Goal: Task Accomplishment & Management: Complete application form

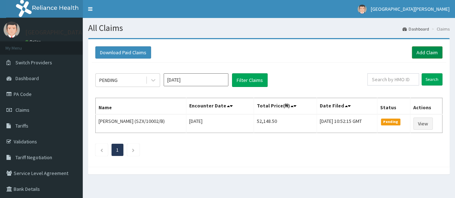
click at [425, 51] on link "Add Claim" at bounding box center [427, 52] width 31 height 12
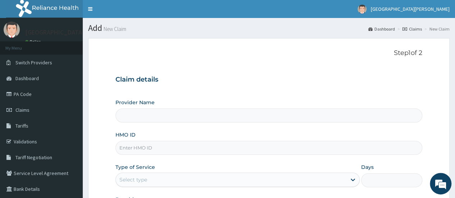
type input "[GEOGRAPHIC_DATA][PERSON_NAME]"
click at [160, 146] on input "HMO ID" at bounding box center [268, 148] width 307 height 14
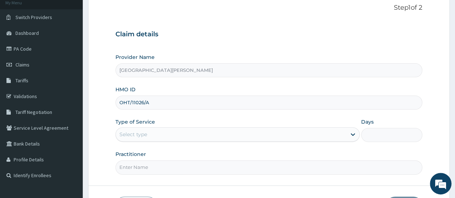
scroll to position [46, 0]
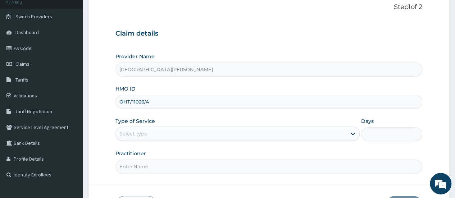
type input "OHT/11026/A"
click at [301, 131] on div "Select type" at bounding box center [231, 134] width 231 height 12
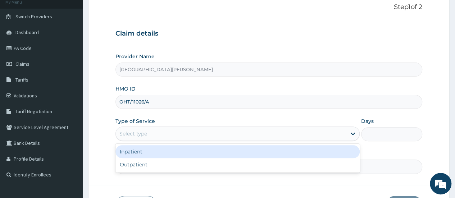
click at [188, 150] on div "Inpatient" at bounding box center [237, 151] width 244 height 13
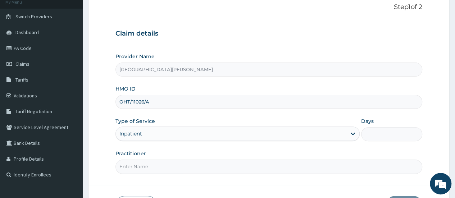
click at [385, 133] on input "Days" at bounding box center [391, 134] width 61 height 14
type input "2"
click at [215, 167] on input "Practitioner" at bounding box center [268, 167] width 307 height 14
type input "dr. THANK-GOD"
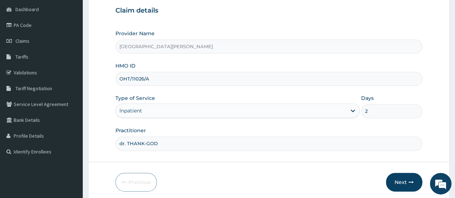
scroll to position [78, 0]
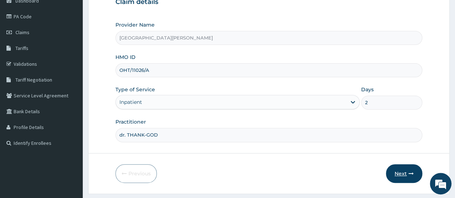
click at [407, 172] on button "Next" at bounding box center [404, 173] width 36 height 19
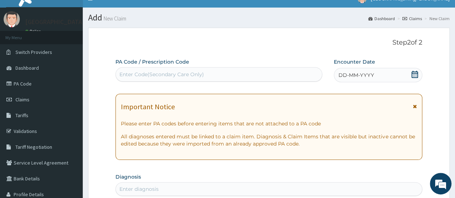
scroll to position [6, 0]
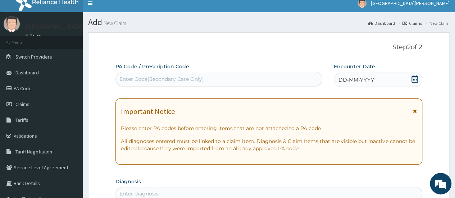
click at [159, 79] on div "Enter Code(Secondary Care Only)" at bounding box center [161, 79] width 85 height 7
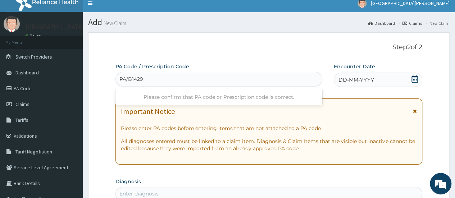
type input "PA/B14296"
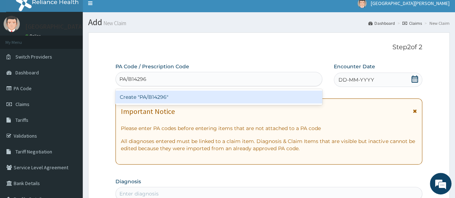
click at [151, 96] on div "Create "PA/B14296"" at bounding box center [218, 97] width 206 height 13
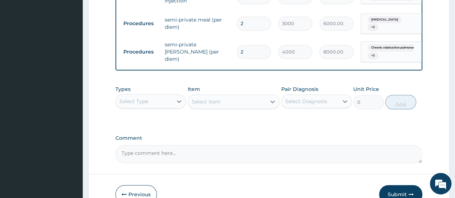
scroll to position [301, 0]
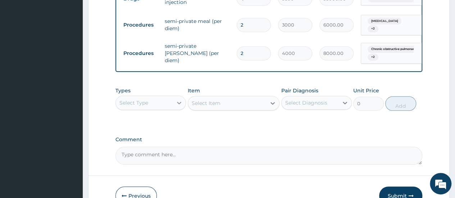
click at [178, 104] on icon at bounding box center [179, 103] width 4 height 3
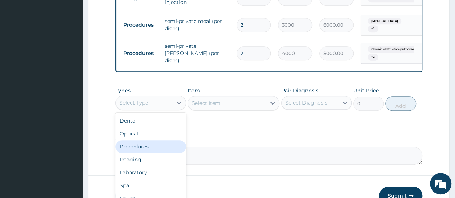
click at [146, 150] on div "Procedures" at bounding box center [150, 146] width 71 height 13
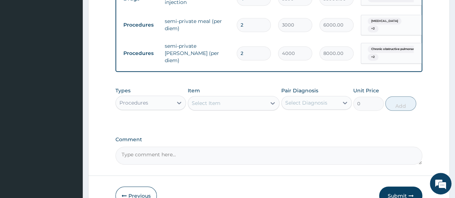
click at [239, 108] on div "Select Item" at bounding box center [227, 103] width 78 height 12
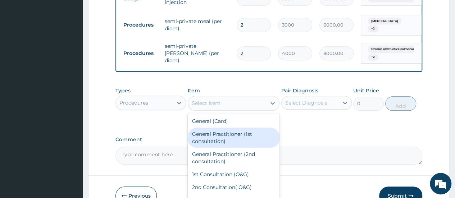
click at [229, 139] on div "General Practitioner (1st consultation)" at bounding box center [234, 138] width 92 height 20
type input "1500"
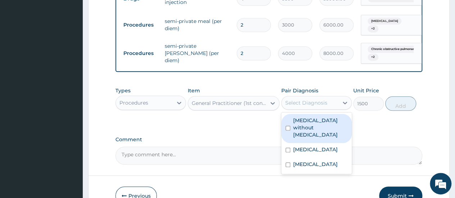
click at [329, 108] on div "Select Diagnosis" at bounding box center [310, 103] width 57 height 12
click at [314, 126] on label "Sepsis without septic shock" at bounding box center [320, 128] width 54 height 22
checkbox input "true"
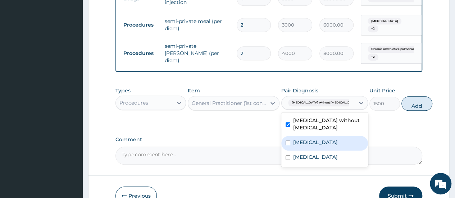
click at [313, 146] on label "Malaria, unspecified" at bounding box center [315, 142] width 45 height 7
checkbox input "true"
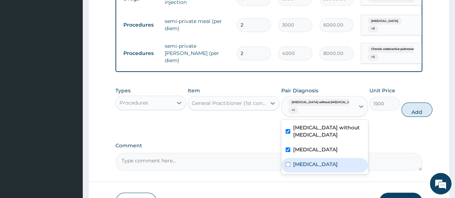
click at [313, 168] on label "Chronic obstructive pulmonary disease, unspecified" at bounding box center [315, 164] width 45 height 7
checkbox input "true"
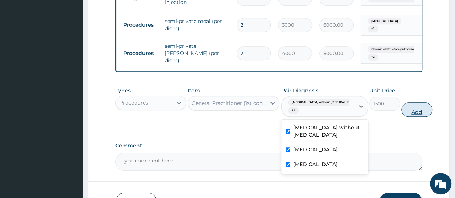
click at [401, 113] on button "Add" at bounding box center [416, 110] width 31 height 14
type input "0"
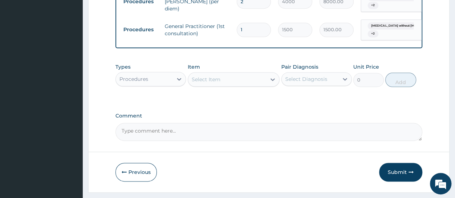
scroll to position [373, 0]
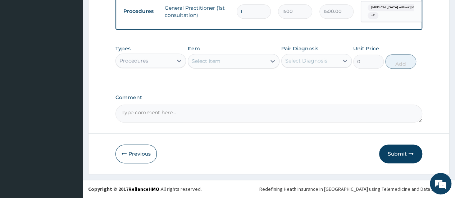
click at [210, 60] on div "Select Item" at bounding box center [206, 61] width 29 height 7
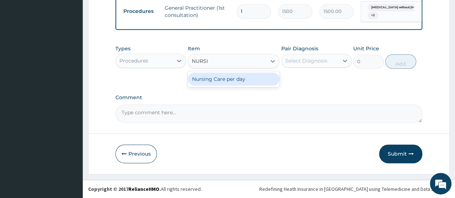
type input "NURSIN"
click at [214, 80] on div "Nursing Care per day" at bounding box center [234, 79] width 92 height 13
type input "1000"
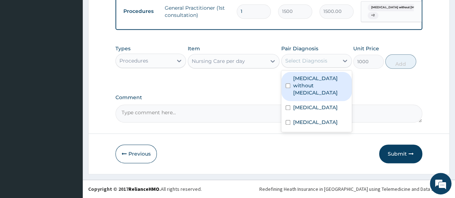
click at [309, 60] on div "Select Diagnosis" at bounding box center [306, 60] width 42 height 7
click at [306, 82] on label "Sepsis without septic shock" at bounding box center [320, 86] width 54 height 22
checkbox input "true"
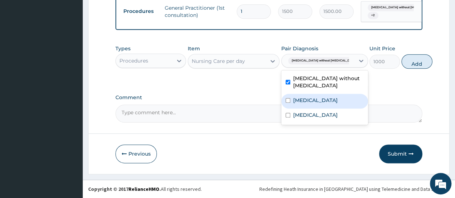
click at [305, 100] on label "Malaria, unspecified" at bounding box center [315, 100] width 45 height 7
checkbox input "true"
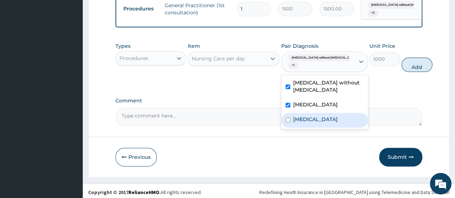
click at [308, 123] on label "Chronic obstructive pulmonary disease, unspecified" at bounding box center [315, 119] width 45 height 7
checkbox input "true"
click at [410, 70] on button "Add" at bounding box center [416, 65] width 31 height 14
type input "0"
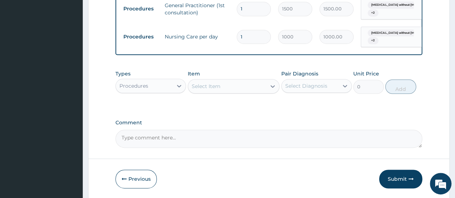
type input "0.00"
type input "2"
type input "2000.00"
type input "2"
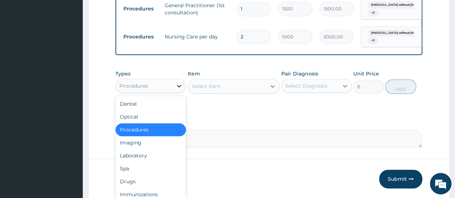
click at [179, 87] on icon at bounding box center [179, 86] width 4 height 3
click at [147, 158] on div "Laboratory" at bounding box center [150, 155] width 71 height 13
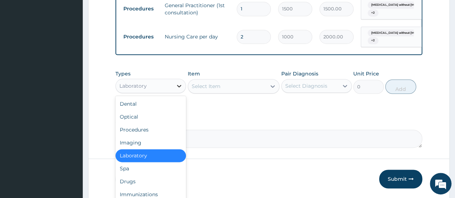
click at [178, 88] on icon at bounding box center [179, 85] width 7 height 7
click at [145, 135] on div "Procedures" at bounding box center [150, 129] width 71 height 13
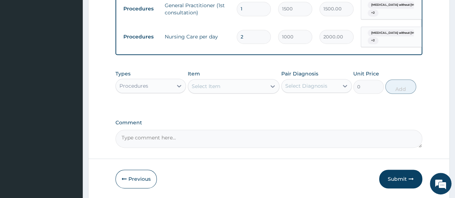
click at [222, 87] on div "Select Item" at bounding box center [227, 87] width 78 height 12
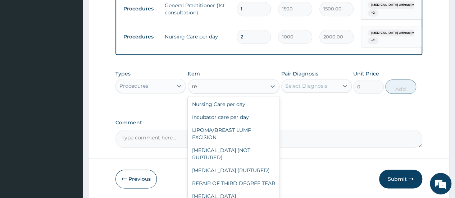
type input "r"
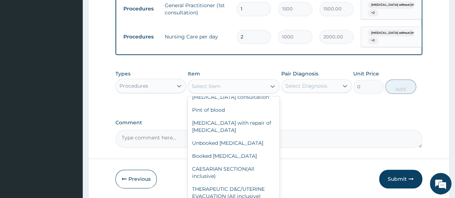
scroll to position [3028, 0]
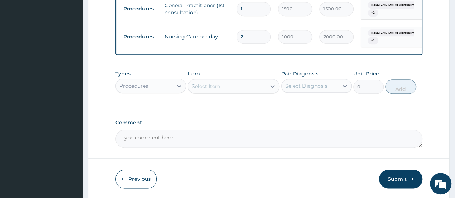
click at [293, 130] on div "Comment" at bounding box center [268, 134] width 307 height 28
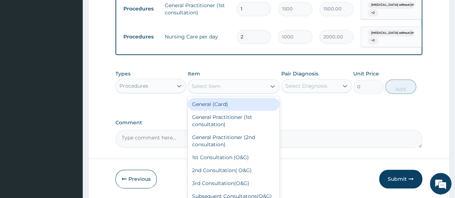
click at [202, 86] on div "Select Item" at bounding box center [206, 86] width 29 height 7
click at [214, 107] on div "General (Card)" at bounding box center [234, 104] width 92 height 13
type input "500"
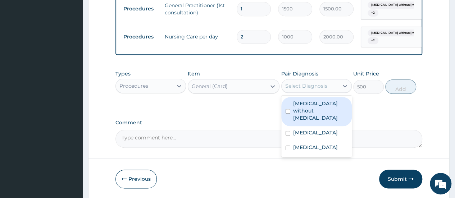
click at [306, 90] on div "Select Diagnosis" at bounding box center [306, 85] width 42 height 7
click at [307, 106] on label "Sepsis without septic shock" at bounding box center [320, 111] width 54 height 22
checkbox input "true"
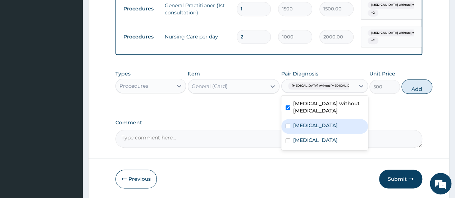
click at [306, 125] on label "Malaria, unspecified" at bounding box center [315, 125] width 45 height 7
checkbox input "true"
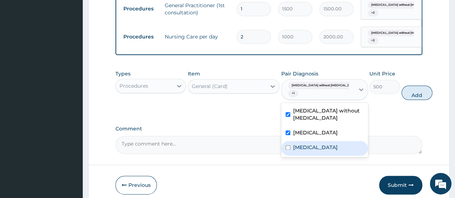
click at [306, 151] on label "Chronic obstructive pulmonary disease, unspecified" at bounding box center [315, 147] width 45 height 7
checkbox input "true"
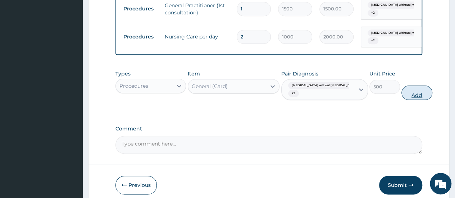
click at [403, 95] on button "Add" at bounding box center [416, 93] width 31 height 14
type input "0"
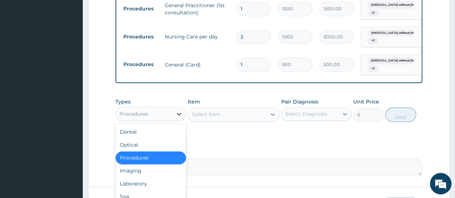
click at [178, 115] on icon at bounding box center [179, 114] width 4 height 3
click at [148, 185] on div "Laboratory" at bounding box center [150, 183] width 71 height 13
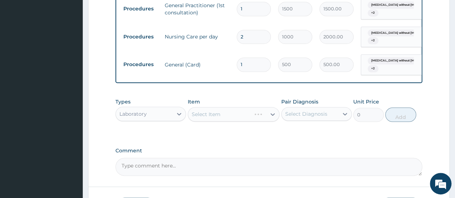
click at [217, 113] on div "Select Item" at bounding box center [234, 114] width 92 height 14
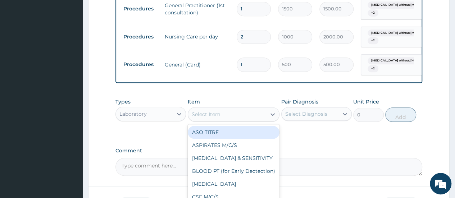
click at [215, 112] on div "Select Item" at bounding box center [227, 115] width 78 height 12
type input "mp"
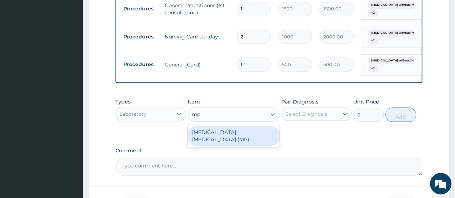
click at [211, 135] on div "MALARIA PARASITE (MP)" at bounding box center [234, 136] width 92 height 20
type input "560"
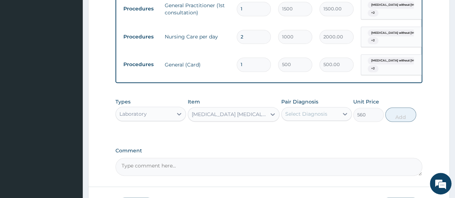
click at [320, 118] on div "Select Diagnosis" at bounding box center [306, 113] width 42 height 7
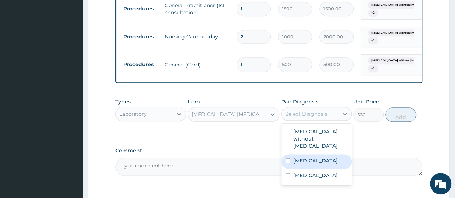
click at [319, 157] on label "Malaria, unspecified" at bounding box center [315, 160] width 45 height 7
checkbox input "true"
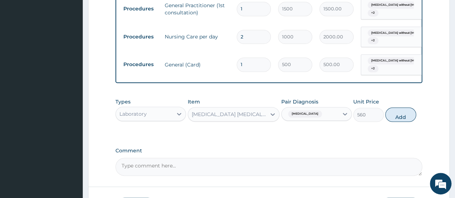
click at [398, 117] on button "Add" at bounding box center [400, 115] width 31 height 14
type input "0"
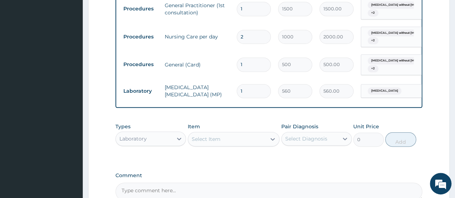
click at [232, 140] on div "Select Item" at bounding box center [227, 139] width 78 height 12
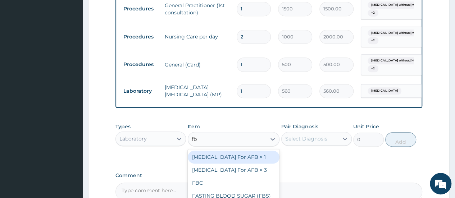
type input "fbc"
click at [236, 159] on div "FBC" at bounding box center [234, 157] width 92 height 13
type input "1600"
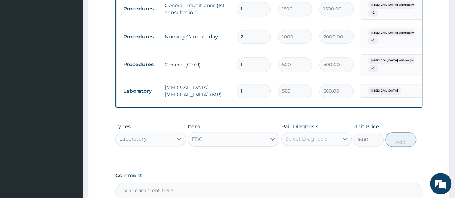
click at [305, 142] on div "Select Diagnosis" at bounding box center [306, 138] width 42 height 7
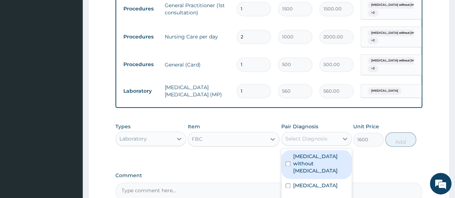
click at [308, 162] on label "Sepsis without septic shock" at bounding box center [320, 164] width 54 height 22
checkbox input "true"
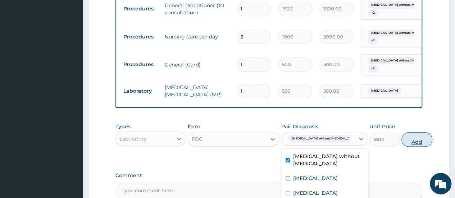
click at [404, 144] on button "Add" at bounding box center [416, 139] width 31 height 14
type input "0"
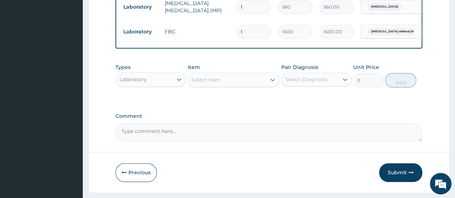
scroll to position [479, 0]
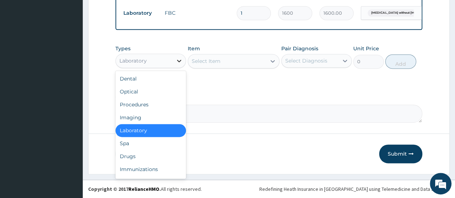
click at [178, 59] on icon at bounding box center [179, 60] width 7 height 7
click at [126, 157] on div "Drugs" at bounding box center [150, 156] width 71 height 13
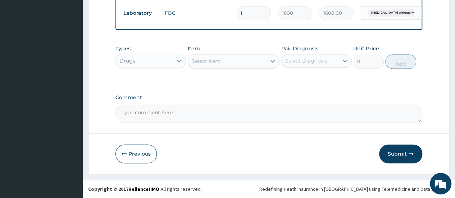
click at [214, 60] on div "Select Item" at bounding box center [206, 61] width 29 height 7
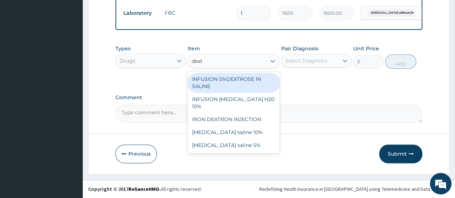
type input "dextr"
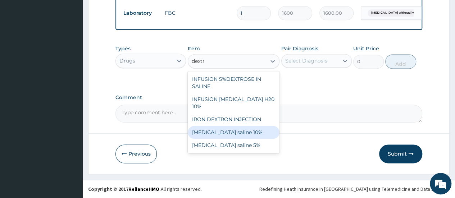
click at [233, 128] on div "Dextrose saline 10%" at bounding box center [234, 132] width 92 height 13
type input "1000"
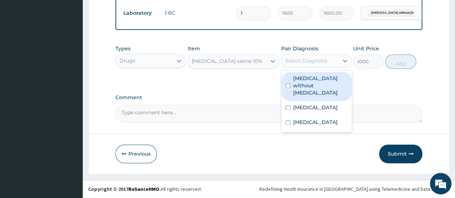
click at [318, 58] on div "Select Diagnosis" at bounding box center [306, 60] width 42 height 7
click at [313, 80] on label "Sepsis without septic shock" at bounding box center [320, 86] width 54 height 22
checkbox input "true"
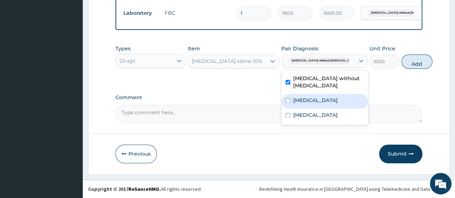
click at [313, 101] on label "Malaria, unspecified" at bounding box center [315, 100] width 45 height 7
checkbox input "true"
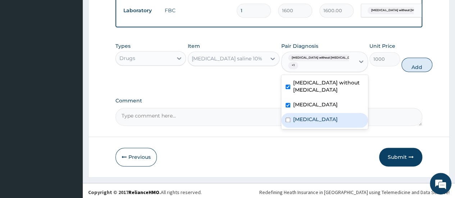
click at [313, 123] on label "Chronic obstructive pulmonary disease, unspecified" at bounding box center [315, 119] width 45 height 7
checkbox input "true"
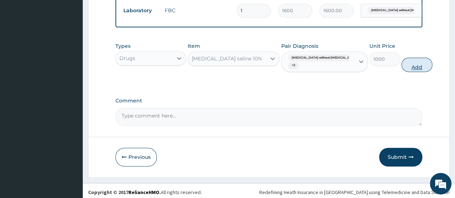
click at [401, 65] on button "Add" at bounding box center [416, 65] width 31 height 14
type input "0"
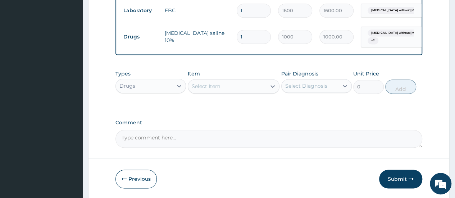
type input "0.00"
type input "3"
type input "3000.00"
type input "3"
click at [251, 89] on div "Select Item" at bounding box center [227, 87] width 78 height 12
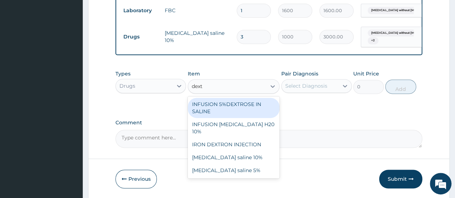
type input "dextr"
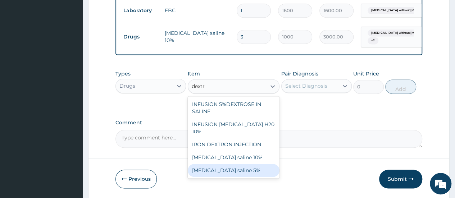
click at [250, 167] on div "Dextrose saline 5%" at bounding box center [234, 170] width 92 height 13
type input "800"
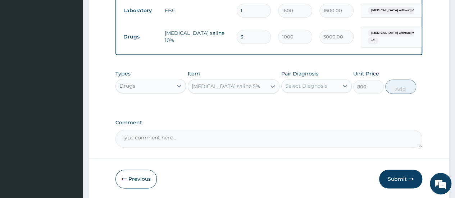
click at [237, 86] on div "Dextrose saline 5%" at bounding box center [226, 86] width 68 height 7
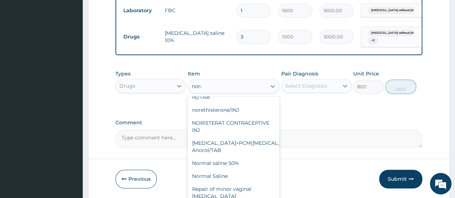
scroll to position [0, 0]
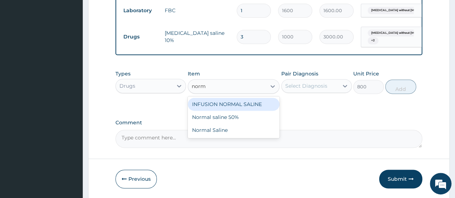
type input "norma"
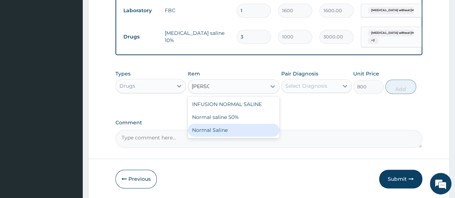
click at [229, 131] on div "Normal Saline" at bounding box center [234, 130] width 92 height 13
type input "1500"
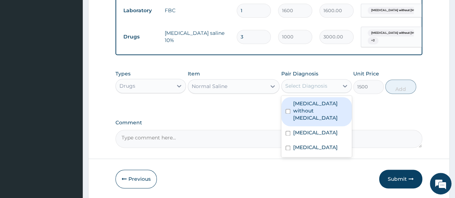
click at [310, 87] on div "Select Diagnosis" at bounding box center [306, 85] width 42 height 7
click at [314, 108] on label "Sepsis without septic shock" at bounding box center [320, 111] width 54 height 22
checkbox input "true"
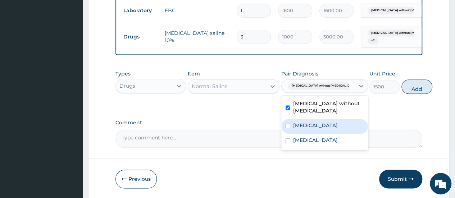
click at [314, 129] on label "Malaria, unspecified" at bounding box center [315, 125] width 45 height 7
checkbox input "true"
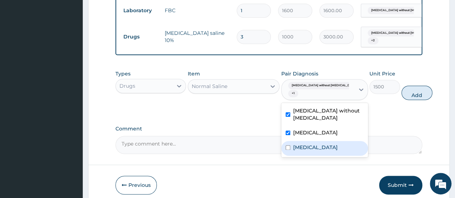
click at [314, 151] on label "Chronic obstructive pulmonary disease, unspecified" at bounding box center [315, 147] width 45 height 7
checkbox input "true"
click at [403, 90] on button "Add" at bounding box center [416, 93] width 31 height 14
type input "0"
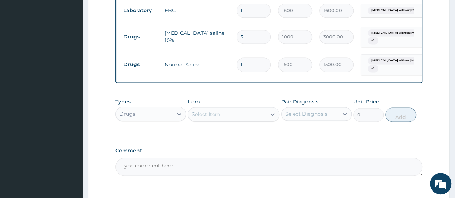
type input "0.00"
type input "3"
type input "4500.00"
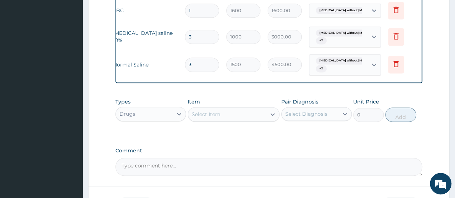
scroll to position [0, 54]
type input "3"
click at [193, 34] on input "3" at bounding box center [200, 37] width 34 height 14
type input "0.00"
type input "1"
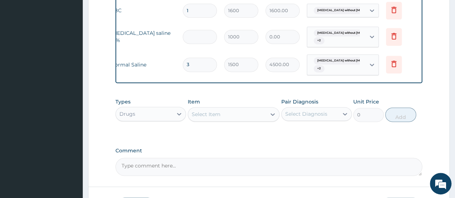
type input "1000.00"
type input "1"
click at [201, 60] on input "3" at bounding box center [200, 65] width 34 height 14
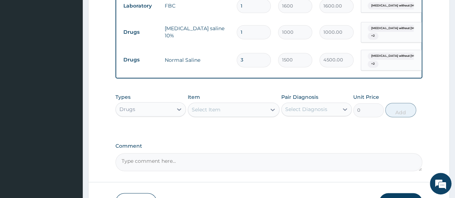
scroll to position [486, 0]
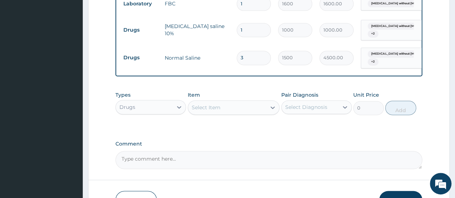
click at [223, 109] on div "Select Item" at bounding box center [227, 108] width 78 height 12
type input "amin"
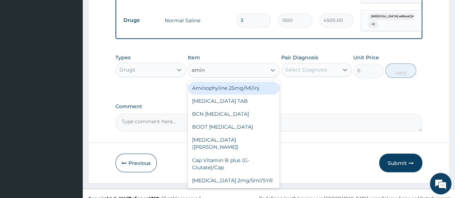
scroll to position [534, 0]
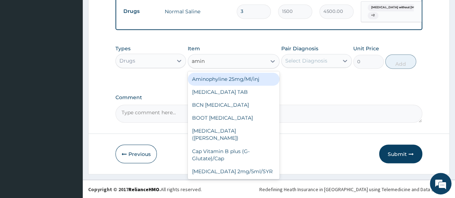
click at [205, 81] on div "Aminophyline 25mg/Ml/inj" at bounding box center [234, 79] width 92 height 13
type input "63"
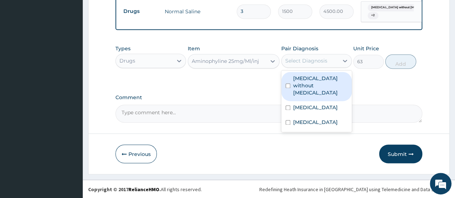
click at [307, 59] on div "Select Diagnosis" at bounding box center [306, 60] width 42 height 7
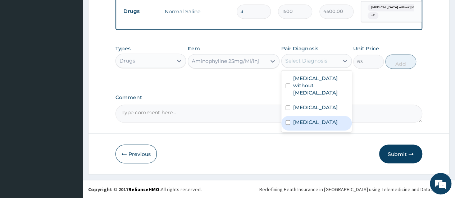
click at [312, 120] on label "Chronic obstructive pulmonary disease, unspecified" at bounding box center [315, 122] width 45 height 7
checkbox input "true"
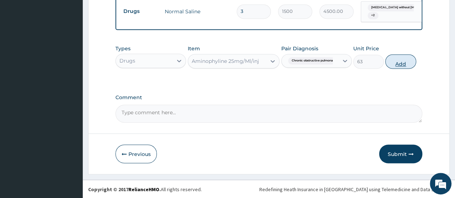
click at [396, 60] on button "Add" at bounding box center [400, 61] width 31 height 14
type input "0"
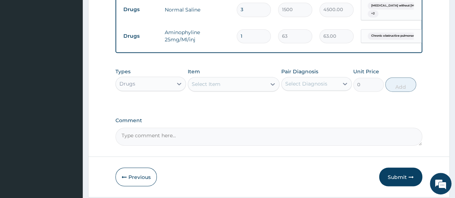
click at [212, 84] on div "Select Item" at bounding box center [206, 84] width 29 height 7
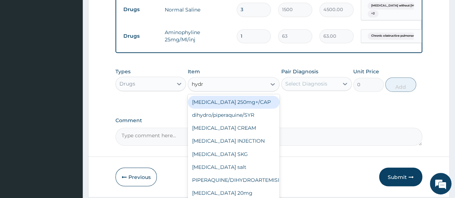
type input "hydro"
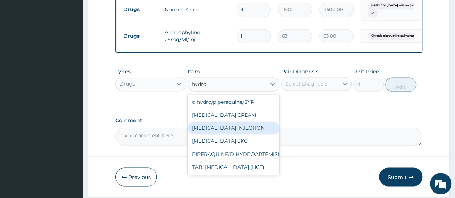
click at [230, 131] on div "HYDROCORTISONE INJECTION" at bounding box center [234, 128] width 92 height 13
type input "131.25"
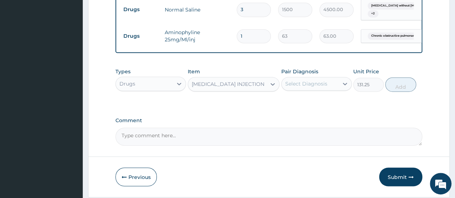
click at [309, 86] on div "Select Diagnosis" at bounding box center [306, 83] width 42 height 7
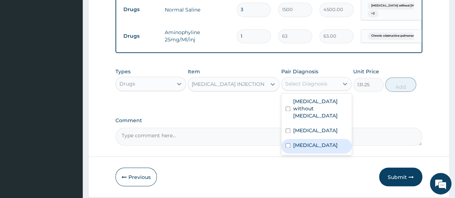
click at [312, 149] on label "Chronic obstructive pulmonary disease, unspecified" at bounding box center [315, 145] width 45 height 7
checkbox input "true"
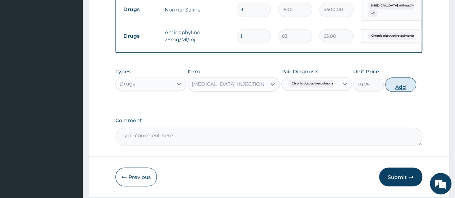
click at [399, 88] on button "Add" at bounding box center [400, 84] width 31 height 14
type input "0"
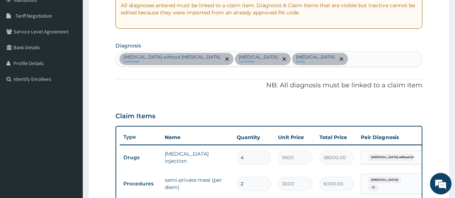
scroll to position [133, 0]
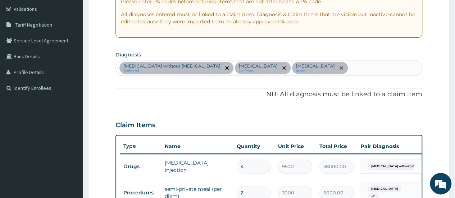
click at [400, 64] on div "Sepsis without septic shock confirmed Malaria, unspecified confirmed Chronic ob…" at bounding box center [269, 67] width 306 height 15
type input "m"
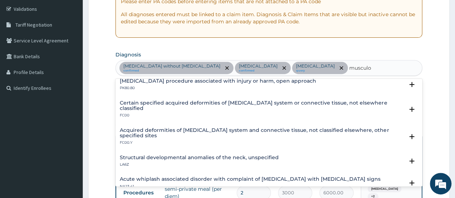
scroll to position [888, 0]
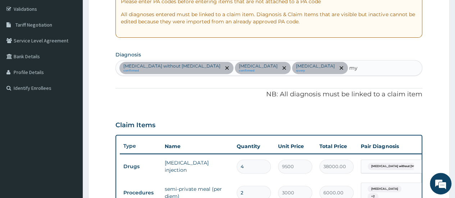
type input "m"
type input "pain"
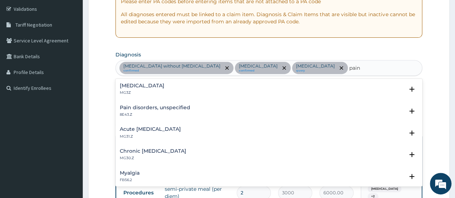
click at [136, 171] on h4 "Myalgia" at bounding box center [130, 173] width 20 height 5
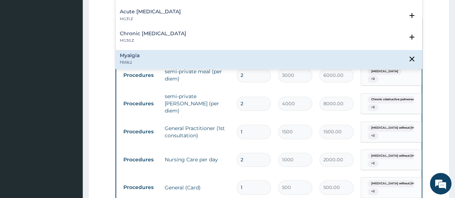
scroll to position [227, 0]
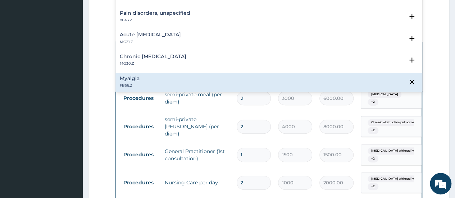
click at [128, 77] on h4 "Myalgia" at bounding box center [130, 78] width 20 height 5
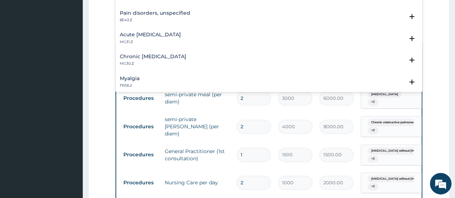
click at [130, 78] on h4 "Myalgia" at bounding box center [130, 78] width 20 height 5
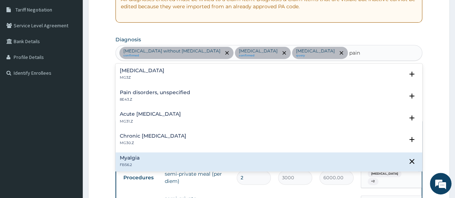
scroll to position [138, 0]
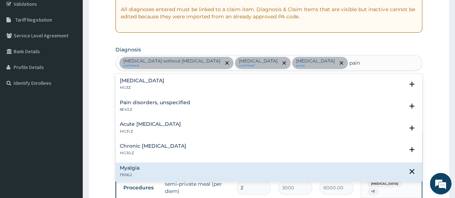
click at [130, 124] on h4 "Acute pain, unspecified" at bounding box center [150, 124] width 61 height 5
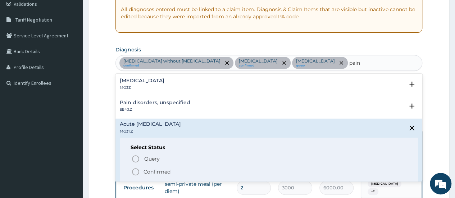
click at [136, 169] on icon "status option filled" at bounding box center [135, 172] width 9 height 9
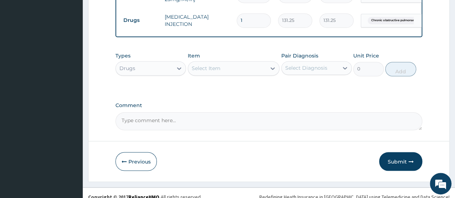
scroll to position [598, 0]
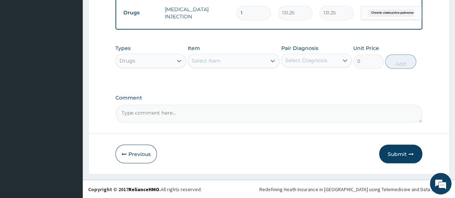
click at [201, 61] on div "Select Item" at bounding box center [206, 60] width 29 height 7
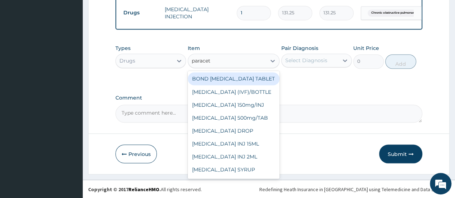
type input "paraceta"
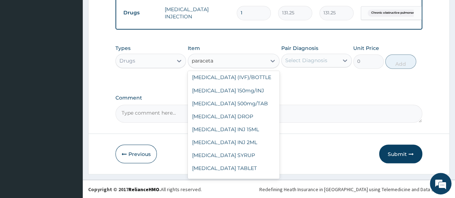
scroll to position [24, 0]
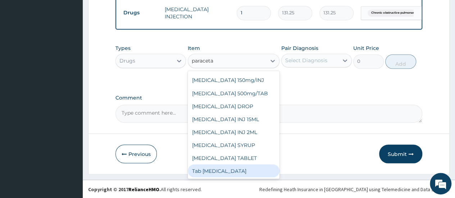
click at [240, 170] on div "Tab Paracetamol" at bounding box center [234, 170] width 92 height 13
type input "12"
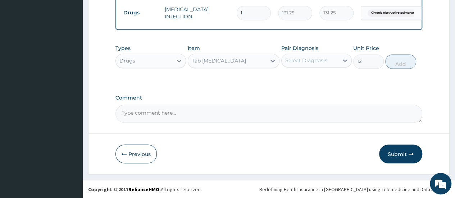
click at [306, 58] on div "Select Diagnosis" at bounding box center [306, 60] width 42 height 7
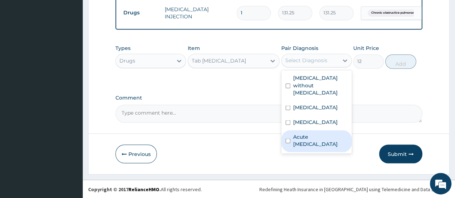
click at [313, 147] on label "Acute pain, unspecified" at bounding box center [320, 140] width 54 height 14
checkbox input "true"
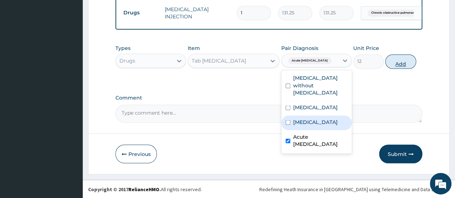
click at [401, 56] on button "Add" at bounding box center [400, 61] width 31 height 14
type input "0"
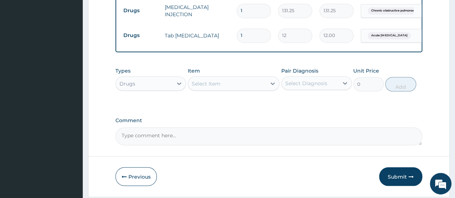
type input "18"
type input "216.00"
type input "18"
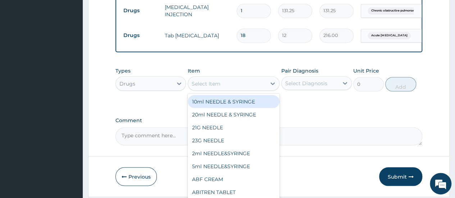
click at [212, 85] on div "Select Item" at bounding box center [206, 83] width 29 height 7
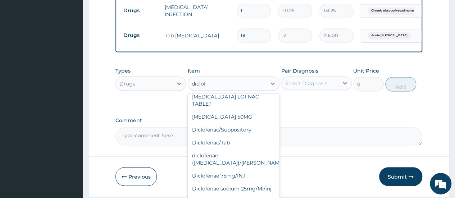
scroll to position [92, 0]
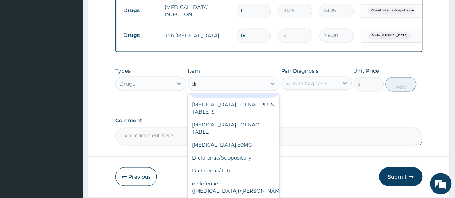
type input "d"
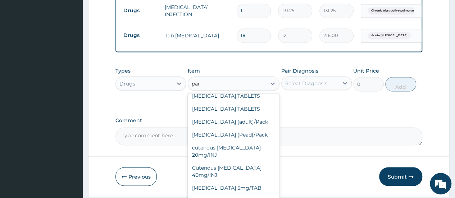
scroll to position [0, 0]
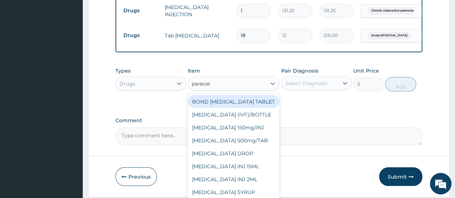
type input "paraceta"
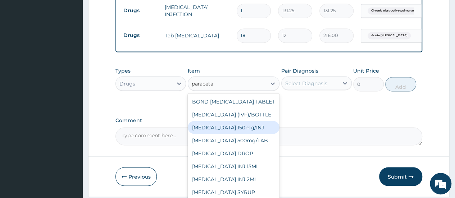
click at [242, 129] on div "Paracetamol 150mg/INJ" at bounding box center [234, 127] width 92 height 13
type input "31.5"
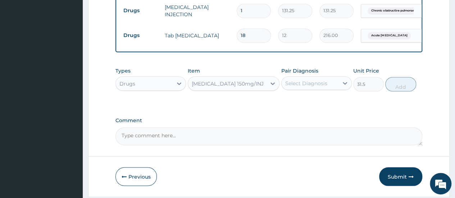
click at [314, 87] on div "Select Diagnosis" at bounding box center [306, 83] width 42 height 7
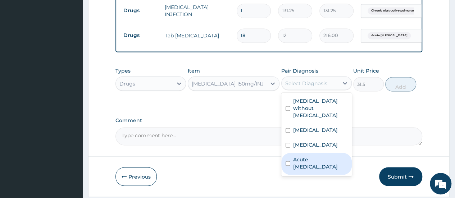
click at [314, 170] on label "Acute pain, unspecified" at bounding box center [320, 163] width 54 height 14
checkbox input "true"
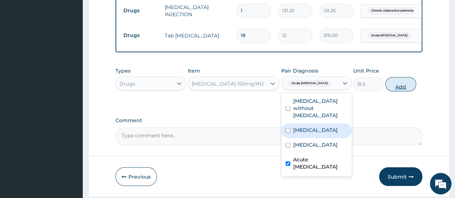
click at [406, 85] on button "Add" at bounding box center [400, 84] width 31 height 14
type input "0"
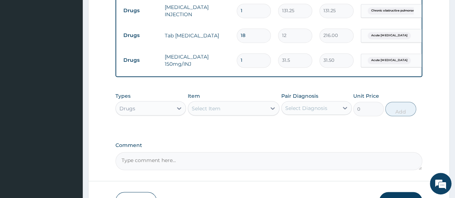
type input "0.00"
type input "4"
type input "126.00"
type input "4"
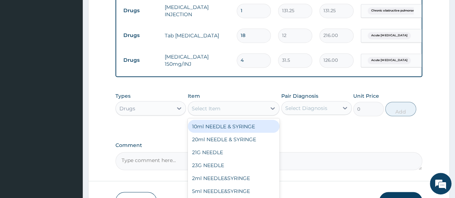
click at [204, 110] on div "Select Item" at bounding box center [206, 108] width 29 height 7
type input "artes"
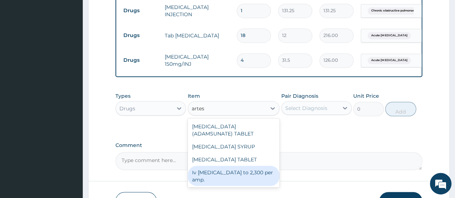
click at [248, 176] on div "Iv artesunate to 2,300 per amp." at bounding box center [234, 176] width 92 height 20
type input "2300"
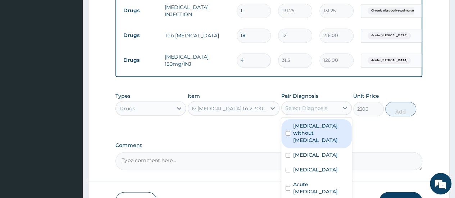
click at [318, 109] on div "Select Diagnosis" at bounding box center [306, 107] width 42 height 7
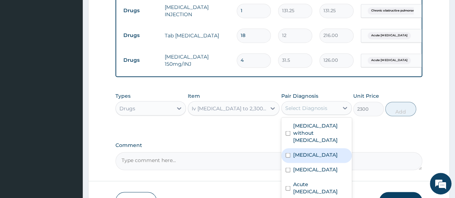
click at [317, 151] on label "Malaria, unspecified" at bounding box center [315, 154] width 45 height 7
checkbox input "true"
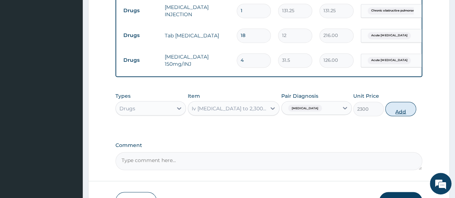
click at [398, 111] on button "Add" at bounding box center [400, 109] width 31 height 14
type input "0"
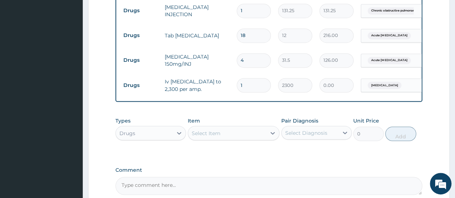
type input "0.00"
type input "3"
type input "6900.00"
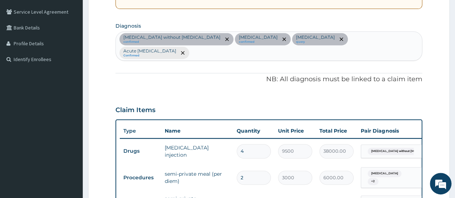
scroll to position [133, 0]
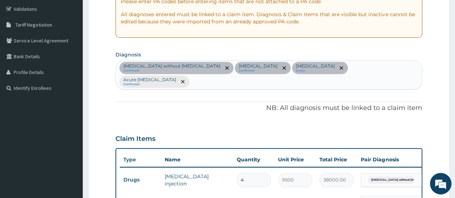
type input "3"
click at [199, 82] on div "Sepsis without septic shock confirmed Malaria, unspecified confirmed Chronic ob…" at bounding box center [269, 74] width 306 height 29
type input "p"
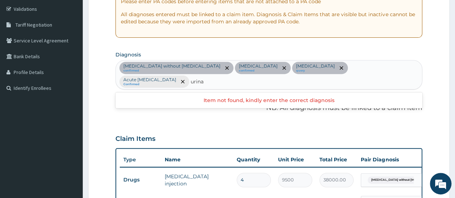
type input "urin"
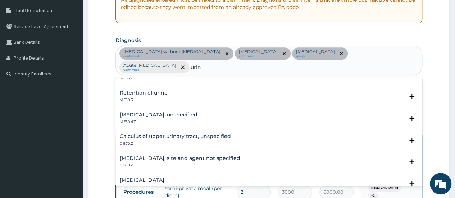
scroll to position [72, 0]
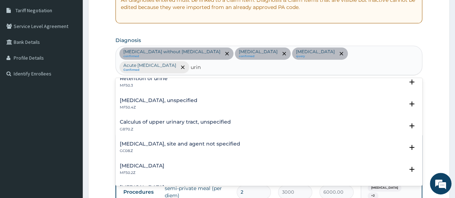
click at [145, 142] on h4 "Urinary tract infection, site and agent not specified" at bounding box center [180, 143] width 121 height 5
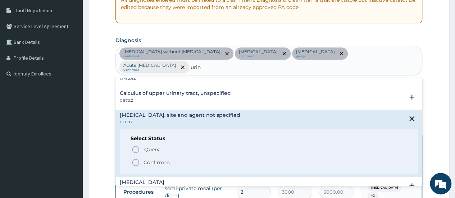
scroll to position [115, 0]
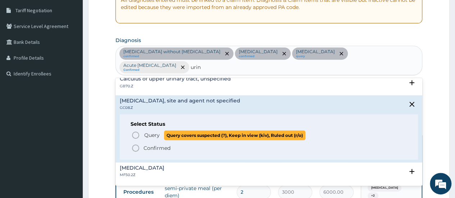
click at [138, 133] on icon "status option query" at bounding box center [135, 135] width 9 height 9
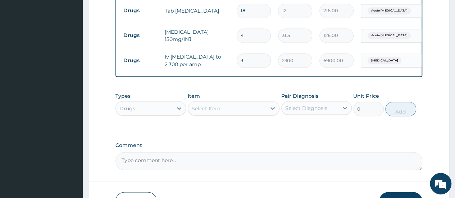
scroll to position [648, 0]
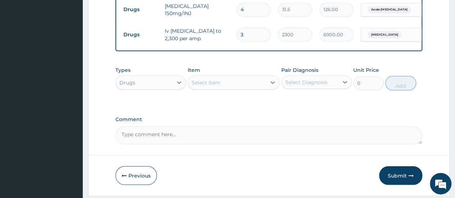
click at [203, 83] on div "Select Item" at bounding box center [206, 82] width 29 height 7
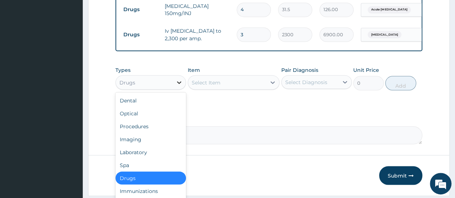
click at [179, 85] on icon at bounding box center [179, 82] width 7 height 7
click at [146, 153] on div "Laboratory" at bounding box center [150, 152] width 71 height 13
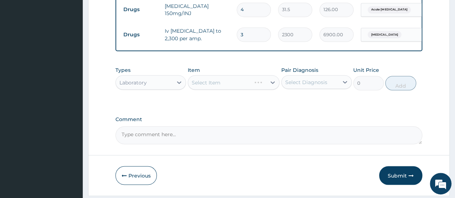
click at [211, 83] on div "Select Item" at bounding box center [234, 82] width 92 height 14
click at [211, 84] on div "Select Item" at bounding box center [234, 82] width 92 height 14
click at [210, 85] on div "Select Item" at bounding box center [234, 82] width 92 height 14
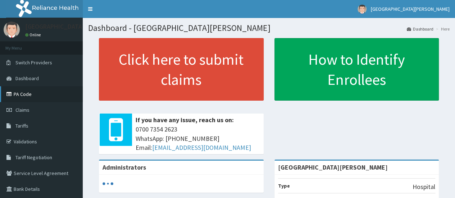
click at [24, 94] on link "PA Code" at bounding box center [41, 94] width 83 height 16
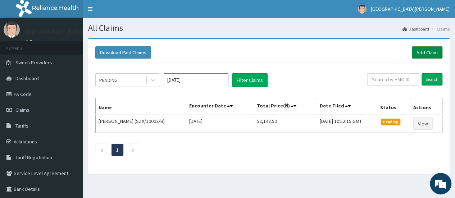
click at [419, 50] on link "Add Claim" at bounding box center [427, 52] width 31 height 12
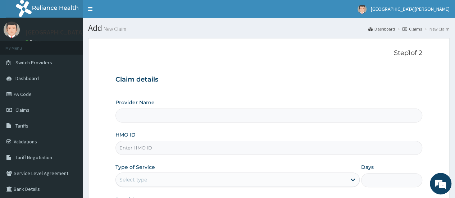
type input "[GEOGRAPHIC_DATA][PERSON_NAME]"
click at [155, 148] on input "HMO ID" at bounding box center [268, 148] width 307 height 14
type input "o"
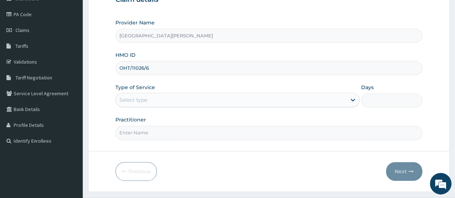
scroll to position [96, 0]
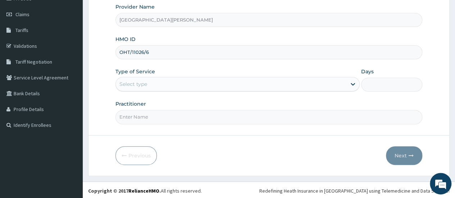
type input "OHT/11026/6"
click at [332, 81] on div "Select type" at bounding box center [231, 84] width 231 height 12
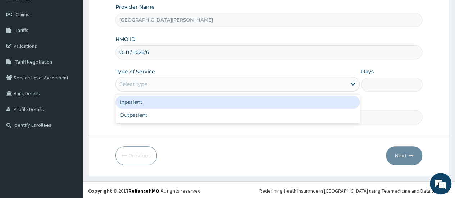
click at [245, 100] on div "Inpatient" at bounding box center [237, 102] width 244 height 13
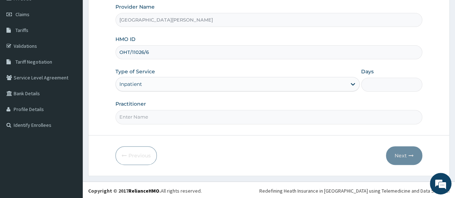
click at [399, 85] on input "Days" at bounding box center [391, 85] width 61 height 14
click at [205, 115] on input "Practitioner" at bounding box center [268, 117] width 307 height 14
type input "dr. THANK-GOD"
click at [382, 83] on input "Days" at bounding box center [391, 85] width 61 height 14
type input "2"
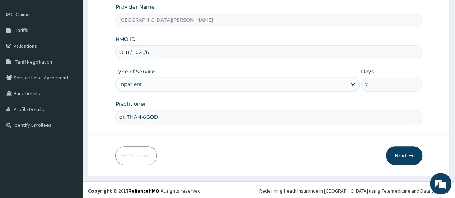
click at [401, 155] on button "Next" at bounding box center [404, 155] width 36 height 19
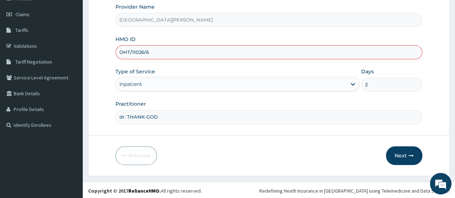
click at [253, 54] on input "OHT/11026/6" at bounding box center [268, 52] width 307 height 14
type input "OHT/11026/A"
click at [396, 155] on button "Next" at bounding box center [404, 155] width 36 height 19
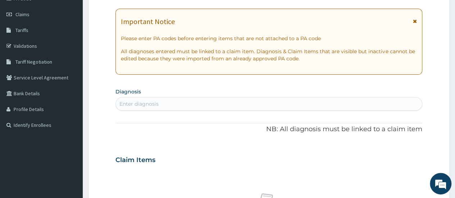
scroll to position [0, 0]
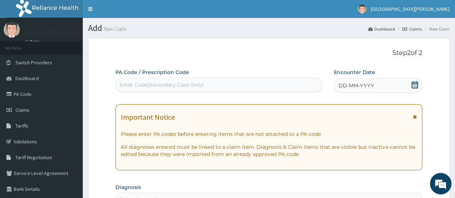
click at [167, 80] on div "Enter Code(Secondary Care Only)" at bounding box center [219, 85] width 206 height 12
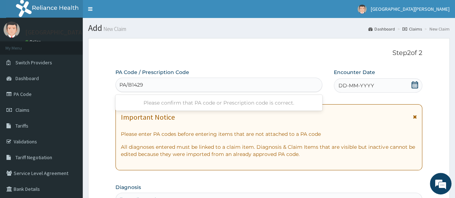
type input "PA/B14296"
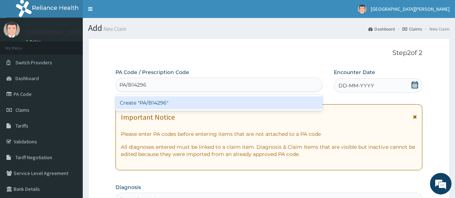
click at [159, 105] on div "Create "PA/B14296"" at bounding box center [218, 102] width 206 height 13
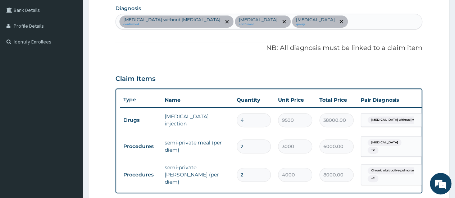
scroll to position [167, 0]
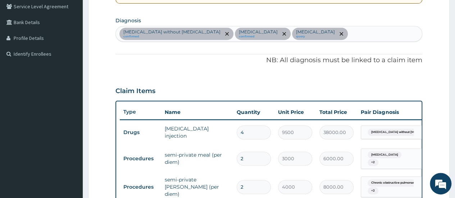
click at [394, 32] on div "Sepsis without septic shock confirmed Malaria, unspecified confirmed Chronic ob…" at bounding box center [269, 33] width 306 height 15
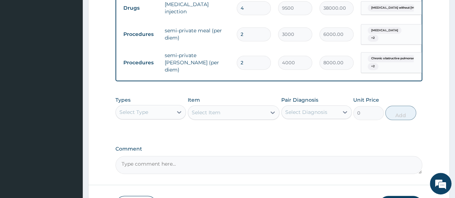
scroll to position [294, 0]
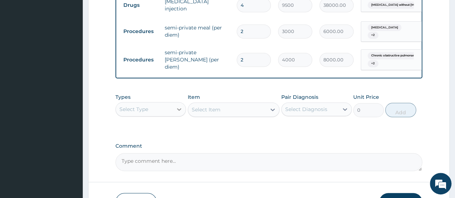
click at [181, 111] on icon at bounding box center [179, 109] width 4 height 3
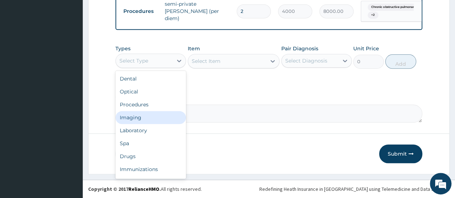
scroll to position [346, 0]
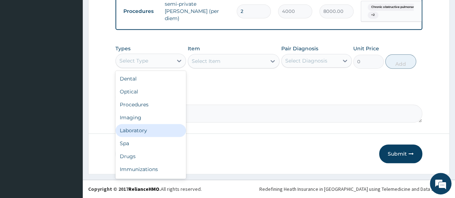
click at [131, 128] on div "Laboratory" at bounding box center [150, 130] width 71 height 13
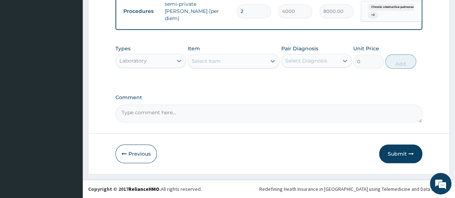
click at [213, 60] on div "Select Item" at bounding box center [206, 61] width 29 height 7
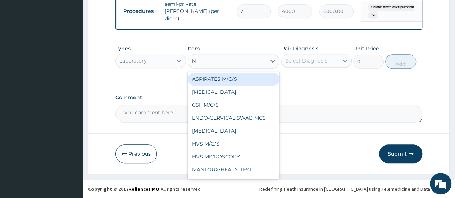
type input "MP"
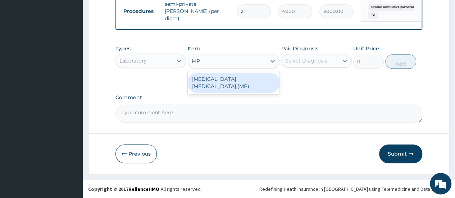
click at [213, 79] on div "MALARIA PARASITE (MP)" at bounding box center [234, 83] width 92 height 20
type input "560"
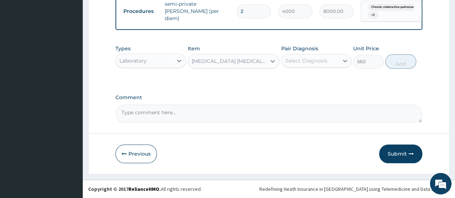
click at [321, 59] on div "Select Diagnosis" at bounding box center [306, 60] width 42 height 7
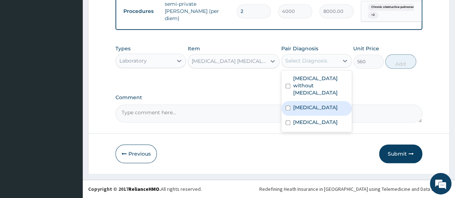
click at [319, 104] on label "Malaria, unspecified" at bounding box center [315, 107] width 45 height 7
checkbox input "true"
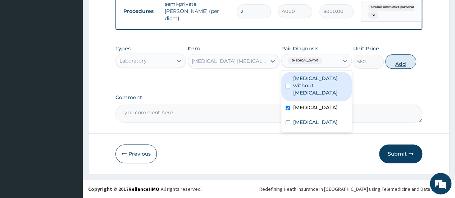
click at [399, 64] on button "Add" at bounding box center [400, 61] width 31 height 14
type input "0"
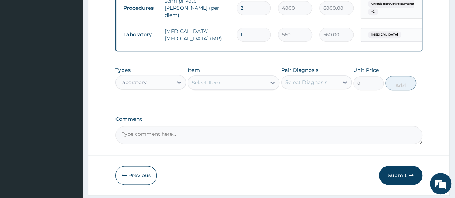
click at [213, 86] on div "Select Item" at bounding box center [206, 82] width 29 height 7
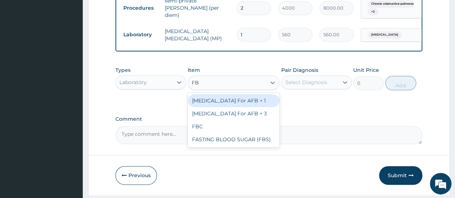
type input "FBC"
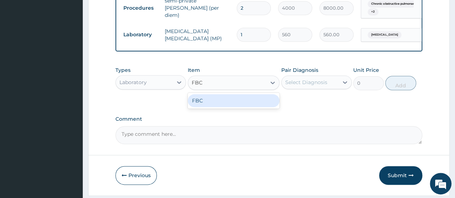
click at [214, 107] on div "FBC" at bounding box center [234, 100] width 92 height 13
type input "1600"
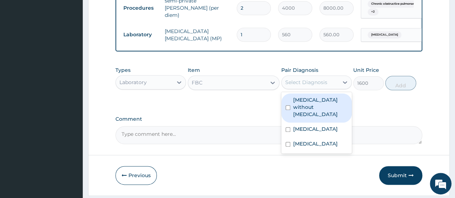
click at [318, 86] on div "Select Diagnosis" at bounding box center [306, 82] width 42 height 7
click at [312, 107] on label "Sepsis without septic shock" at bounding box center [320, 107] width 54 height 22
checkbox input "true"
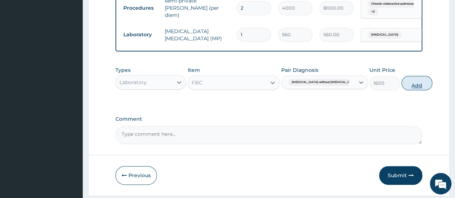
click at [401, 87] on button "Add" at bounding box center [416, 83] width 31 height 14
type input "0"
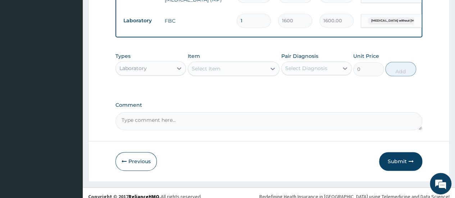
scroll to position [396, 0]
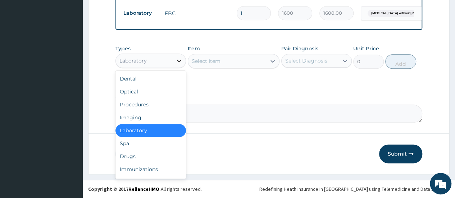
click at [178, 60] on icon at bounding box center [179, 61] width 4 height 3
click at [136, 156] on div "Drugs" at bounding box center [150, 156] width 71 height 13
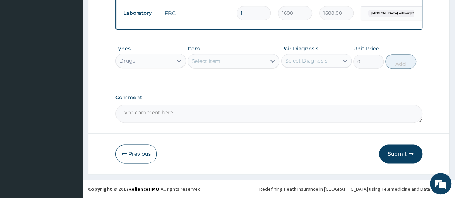
click at [212, 63] on div "Select Item" at bounding box center [206, 61] width 29 height 7
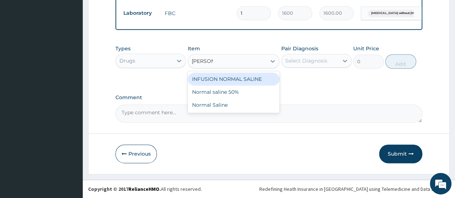
type input "NORMAL"
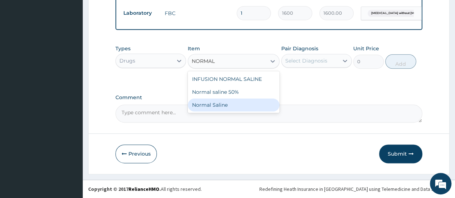
click at [214, 105] on div "Normal Saline" at bounding box center [234, 105] width 92 height 13
type input "1500"
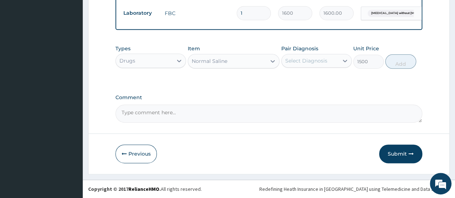
click at [311, 59] on div "Select Diagnosis" at bounding box center [306, 60] width 42 height 7
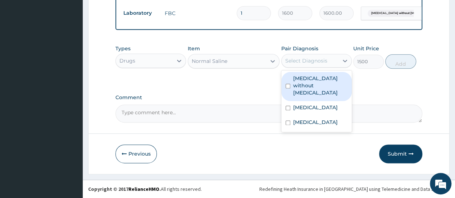
click at [311, 83] on label "Sepsis without septic shock" at bounding box center [320, 86] width 54 height 22
checkbox input "true"
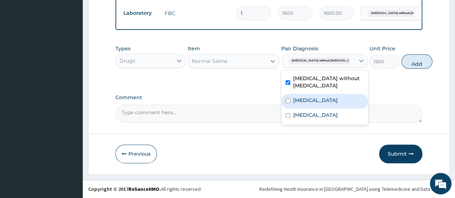
drag, startPoint x: 310, startPoint y: 98, endPoint x: 310, endPoint y: 106, distance: 7.9
click at [310, 98] on label "Malaria, unspecified" at bounding box center [315, 100] width 45 height 7
checkbox input "true"
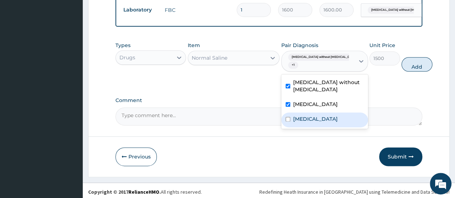
click at [309, 123] on label "Chronic obstructive pulmonary disease, unspecified" at bounding box center [315, 118] width 45 height 7
checkbox input "true"
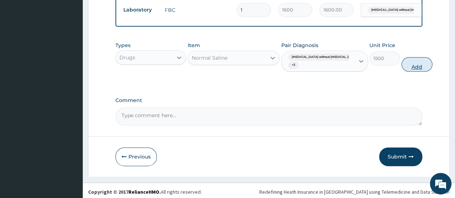
click at [401, 69] on button "Add" at bounding box center [416, 64] width 31 height 14
type input "0"
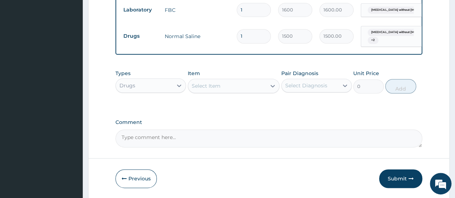
type input "0.00"
type input "3"
type input "4500.00"
type input "3"
click at [225, 88] on div "Select Item" at bounding box center [227, 86] width 78 height 12
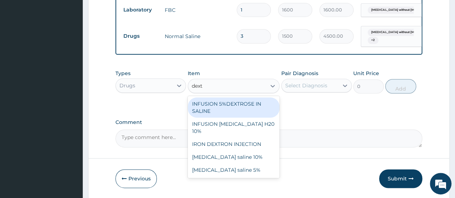
type input "dextr"
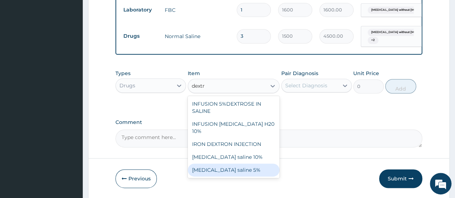
click at [228, 165] on div "Dextrose saline 5%" at bounding box center [234, 170] width 92 height 13
type input "800"
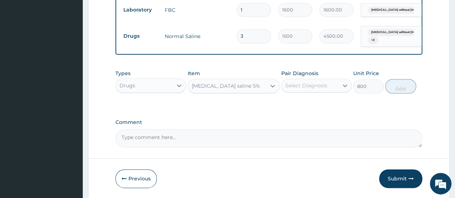
click at [240, 89] on div "Dextrose saline 5%" at bounding box center [227, 86] width 78 height 12
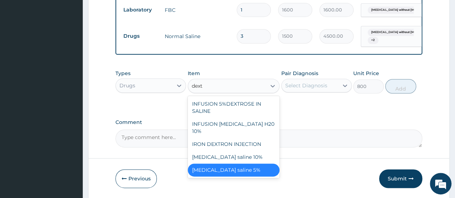
scroll to position [0, 0]
type input "dextro"
click at [230, 154] on div "Dextrose saline 10%" at bounding box center [234, 157] width 92 height 13
type input "1000"
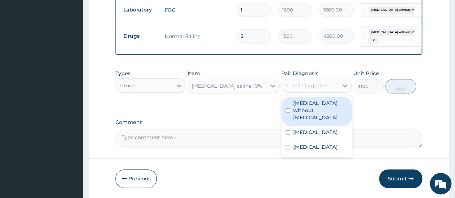
click at [322, 89] on div "Select Diagnosis" at bounding box center [306, 85] width 42 height 7
click at [313, 110] on label "Sepsis without septic shock" at bounding box center [320, 111] width 54 height 22
checkbox input "true"
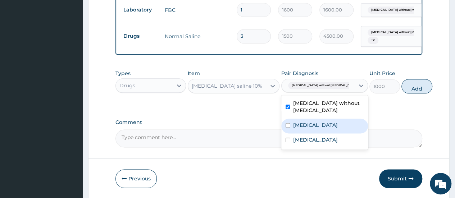
click at [312, 128] on label "Malaria, unspecified" at bounding box center [315, 125] width 45 height 7
checkbox input "true"
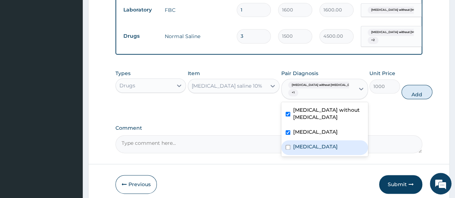
click at [314, 150] on label "Chronic obstructive pulmonary disease, unspecified" at bounding box center [315, 146] width 45 height 7
checkbox input "true"
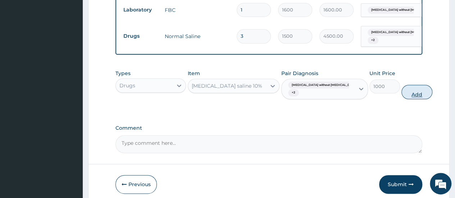
click at [401, 98] on button "Add" at bounding box center [416, 92] width 31 height 14
type input "0"
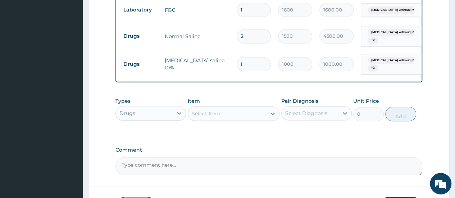
click at [205, 115] on div "Select Item" at bounding box center [206, 113] width 29 height 7
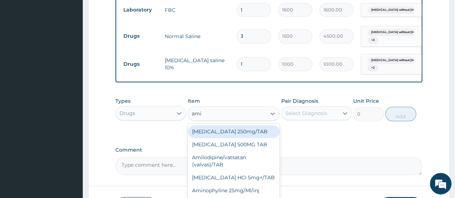
type input "amin"
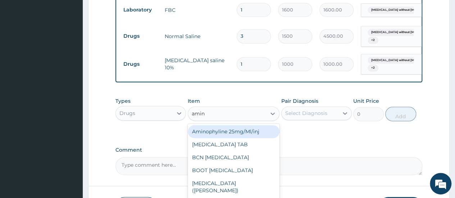
click at [232, 133] on div "Aminophyline 25mg/Ml/inj" at bounding box center [234, 131] width 92 height 13
type input "63"
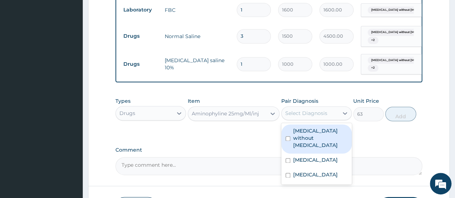
click at [323, 114] on div "Select Diagnosis" at bounding box center [306, 113] width 42 height 7
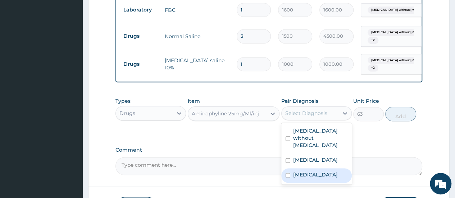
click at [310, 176] on label "Chronic obstructive pulmonary disease, unspecified" at bounding box center [315, 174] width 45 height 7
checkbox input "true"
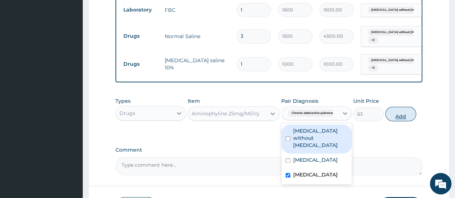
click at [399, 119] on button "Add" at bounding box center [400, 114] width 31 height 14
type input "0"
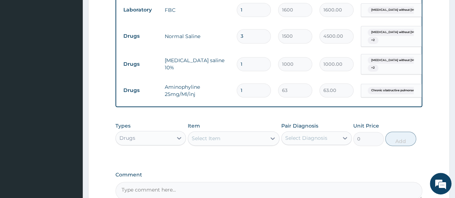
click at [206, 141] on div "Select Item" at bounding box center [206, 138] width 29 height 7
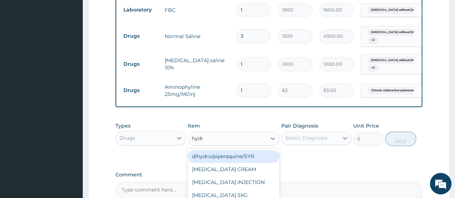
type input "hydro"
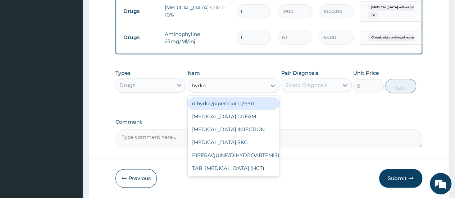
scroll to position [453, 0]
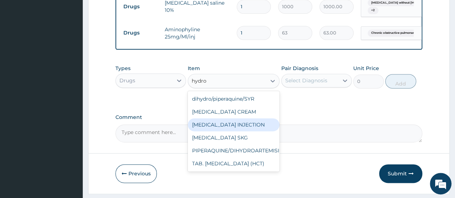
click at [237, 127] on div "HYDROCORTISONE INJECTION" at bounding box center [234, 124] width 92 height 13
type input "131.25"
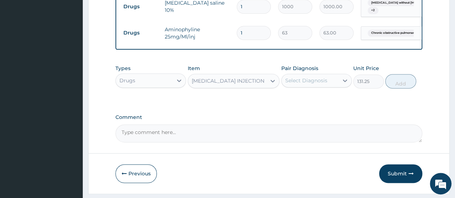
click at [325, 84] on div "Select Diagnosis" at bounding box center [306, 80] width 42 height 7
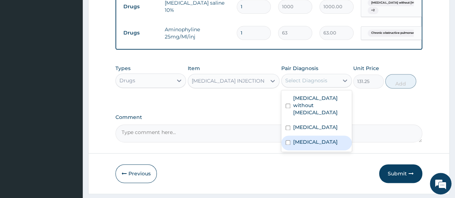
click at [315, 138] on label "Chronic obstructive pulmonary disease, unspecified" at bounding box center [315, 141] width 45 height 7
checkbox input "true"
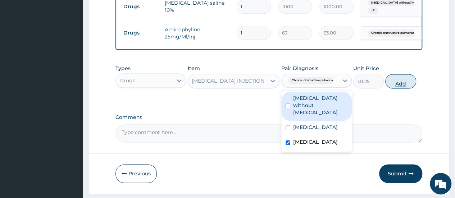
click at [403, 85] on button "Add" at bounding box center [400, 81] width 31 height 14
type input "0"
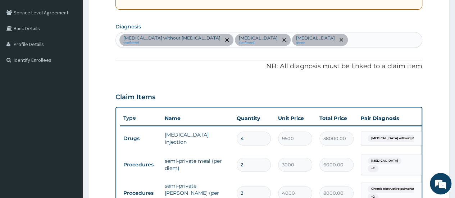
scroll to position [158, 0]
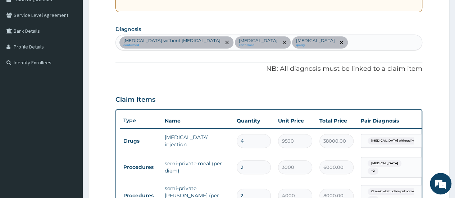
click at [400, 40] on div "Sepsis without septic shock confirmed Malaria, unspecified confirmed Chronic ob…" at bounding box center [269, 42] width 306 height 15
type input "m"
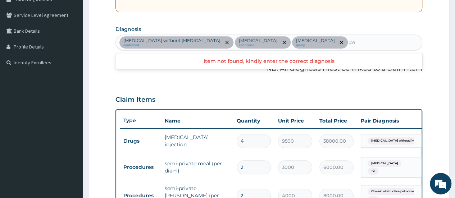
type input "p"
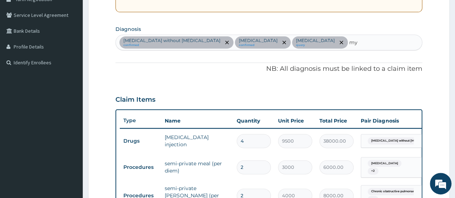
type input "m"
type input "pain"
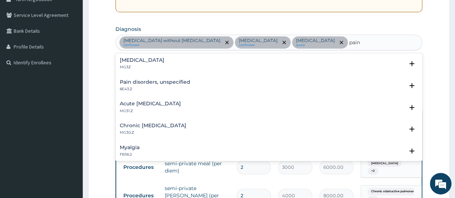
click at [127, 148] on h4 "Myalgia" at bounding box center [130, 147] width 20 height 5
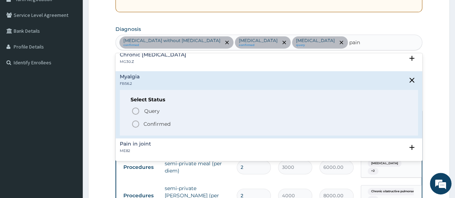
scroll to position [72, 0]
click at [135, 123] on icon "status option filled" at bounding box center [135, 123] width 9 height 9
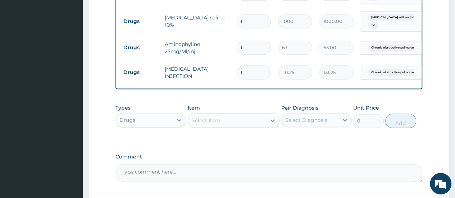
scroll to position [449, 0]
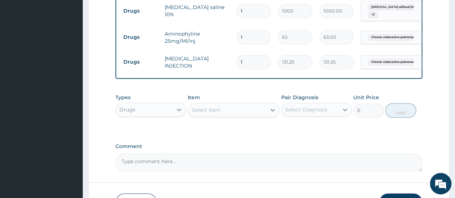
click at [207, 114] on div "Select Item" at bounding box center [206, 109] width 29 height 7
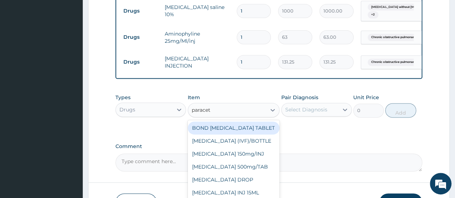
type input "paraceta"
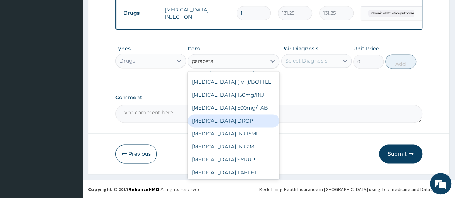
scroll to position [0, 0]
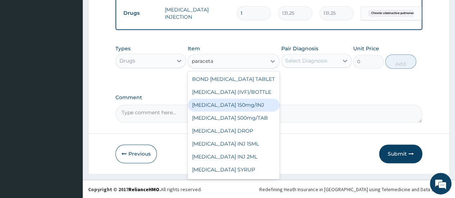
click at [244, 106] on div "Paracetamol 150mg/INJ" at bounding box center [234, 105] width 92 height 13
type input "31.5"
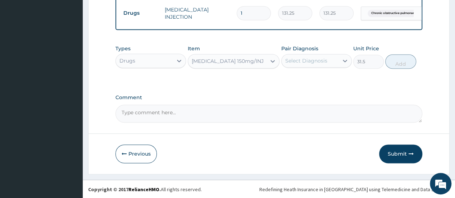
click at [246, 7] on input "1" at bounding box center [254, 13] width 34 height 14
type input "12"
type input "1575.00"
type input "12"
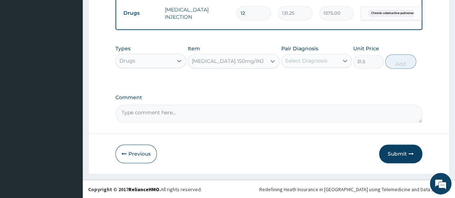
click at [305, 64] on div "Select Diagnosis" at bounding box center [306, 60] width 42 height 7
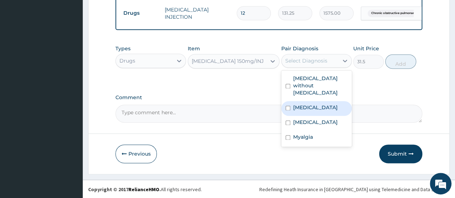
click at [306, 111] on label "Malaria, unspecified" at bounding box center [315, 107] width 45 height 7
checkbox input "true"
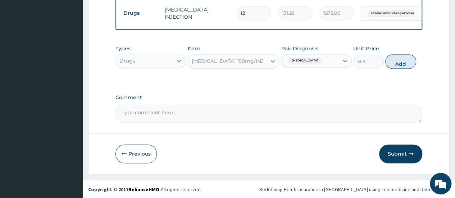
click at [248, 20] on input "12" at bounding box center [254, 13] width 34 height 14
type input "1"
type input "131.25"
type input "1"
click at [404, 69] on button "Add" at bounding box center [400, 61] width 31 height 14
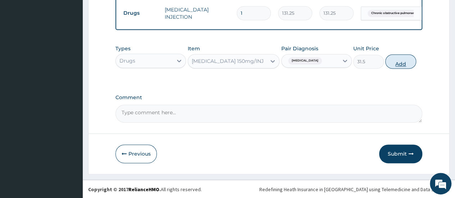
type input "0"
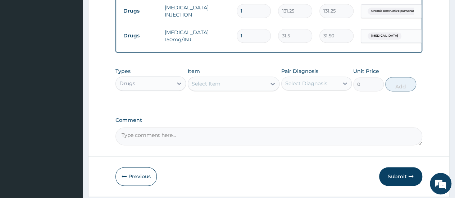
type input "12"
type input "378.00"
type input "12"
click at [216, 87] on div "Select Item" at bounding box center [206, 83] width 29 height 7
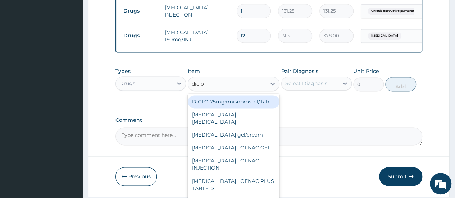
type input "diclof"
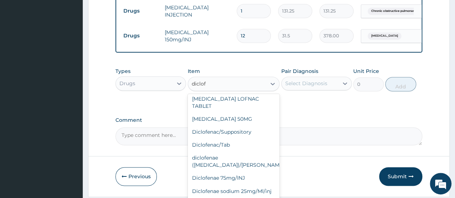
scroll to position [92, 0]
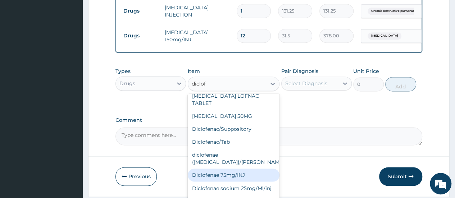
click at [237, 169] on div "Diclofenae 75mg/INJ" at bounding box center [234, 175] width 92 height 13
type input "39.38"
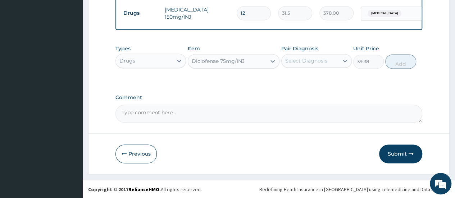
scroll to position [529, 0]
click at [209, 65] on div "Diclofenae 75mg/INJ" at bounding box center [218, 61] width 53 height 7
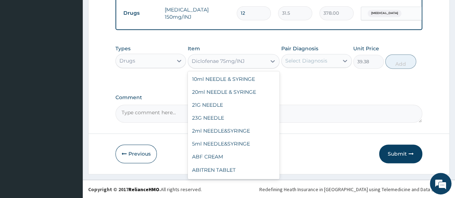
scroll to position [7822, 0]
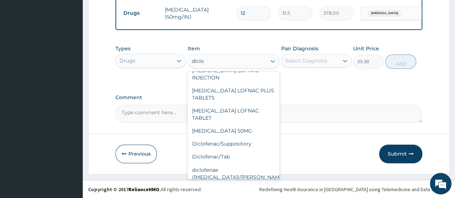
type input "diclof"
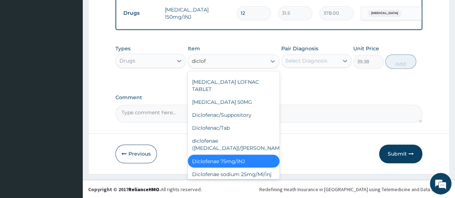
scroll to position [92, 0]
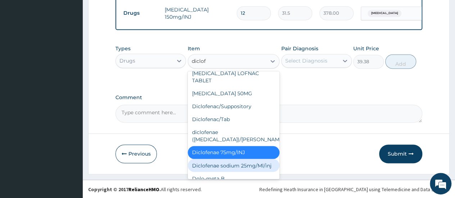
click at [226, 159] on div "Diclofenae sodium 25mg/Ml/inj" at bounding box center [234, 165] width 92 height 13
type input "183.75"
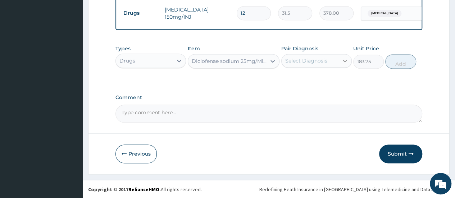
click at [345, 64] on icon at bounding box center [344, 60] width 7 height 7
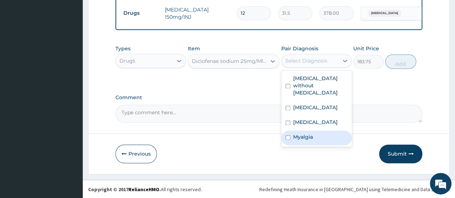
click at [299, 141] on label "Myalgia" at bounding box center [303, 136] width 20 height 7
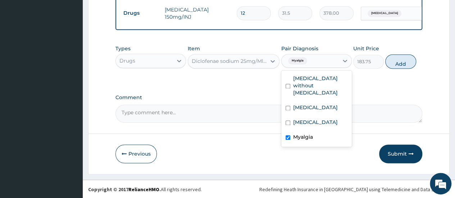
checkbox input "true"
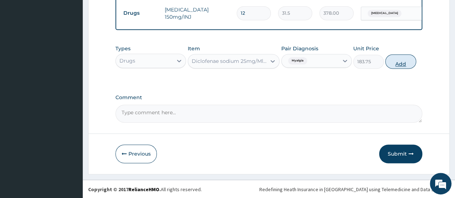
click at [396, 69] on button "Add" at bounding box center [400, 61] width 31 height 14
type input "0"
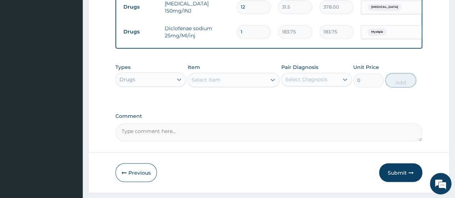
click at [212, 83] on div "Select Item" at bounding box center [206, 79] width 29 height 7
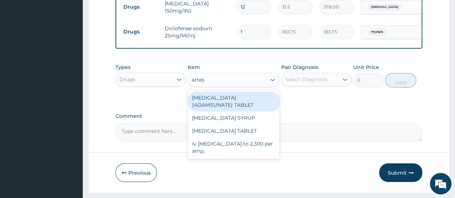
type input "artesu"
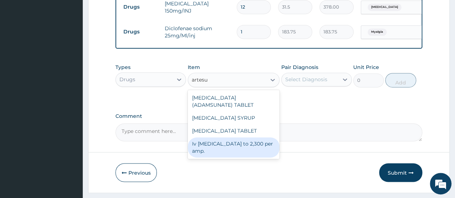
click at [229, 158] on div "Iv artesunate to 2,300 per amp." at bounding box center [234, 147] width 92 height 20
type input "2300"
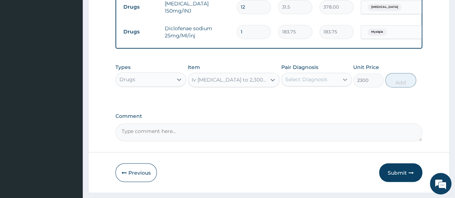
click at [345, 83] on icon at bounding box center [344, 79] width 7 height 7
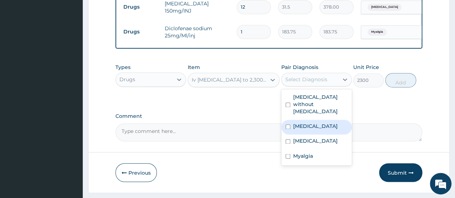
click at [315, 130] on label "Malaria, unspecified" at bounding box center [315, 126] width 45 height 7
checkbox input "true"
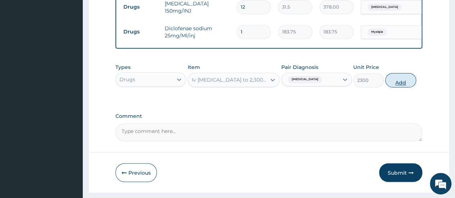
click at [401, 87] on button "Add" at bounding box center [400, 80] width 31 height 14
type input "0"
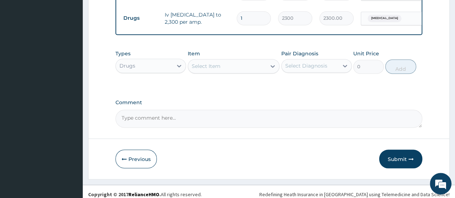
scroll to position [577, 0]
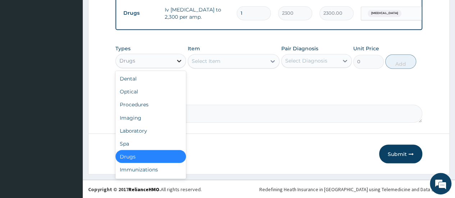
click at [178, 64] on icon at bounding box center [179, 60] width 7 height 7
click at [142, 111] on div "Procedures" at bounding box center [150, 104] width 71 height 13
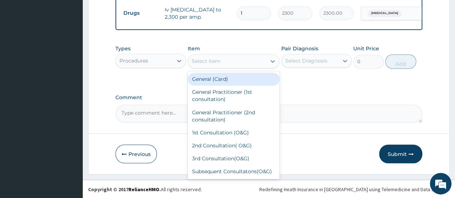
click at [214, 65] on div "Select Item" at bounding box center [206, 61] width 29 height 7
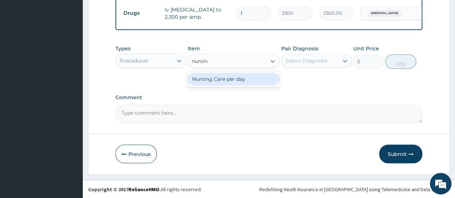
type input "nursing"
click at [217, 86] on div "Nursing Care per day" at bounding box center [234, 79] width 92 height 13
type input "1000"
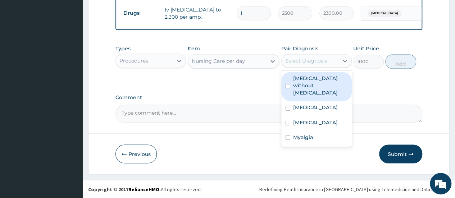
click at [314, 64] on div "Select Diagnosis" at bounding box center [306, 60] width 42 height 7
click at [313, 92] on label "Sepsis without septic shock" at bounding box center [320, 86] width 54 height 22
checkbox input "true"
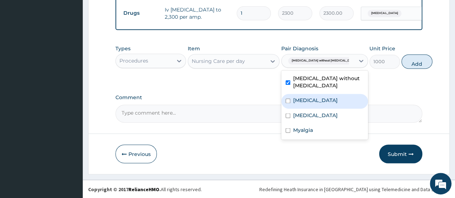
drag, startPoint x: 313, startPoint y: 112, endPoint x: 314, endPoint y: 130, distance: 17.7
click at [313, 104] on label "Malaria, unspecified" at bounding box center [315, 100] width 45 height 7
checkbox input "true"
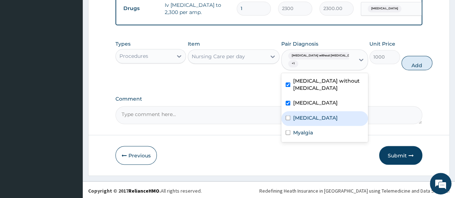
drag, startPoint x: 314, startPoint y: 140, endPoint x: 314, endPoint y: 149, distance: 8.6
click at [314, 121] on label "Chronic obstructive pulmonary disease, unspecified" at bounding box center [315, 117] width 45 height 7
checkbox input "true"
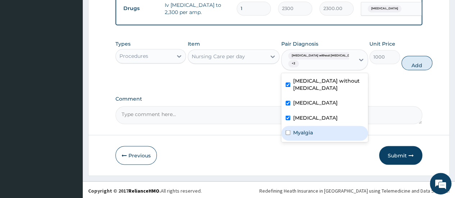
click at [312, 136] on label "Myalgia" at bounding box center [303, 132] width 20 height 7
checkbox input "true"
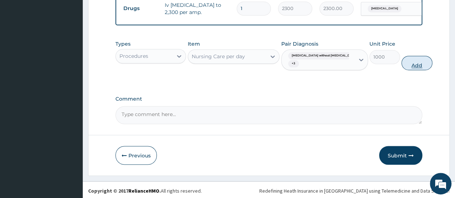
click at [401, 70] on button "Add" at bounding box center [416, 63] width 31 height 14
type input "0"
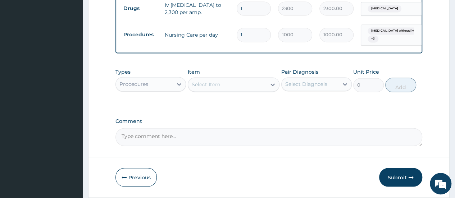
type input "0.00"
type input "2"
type input "2000.00"
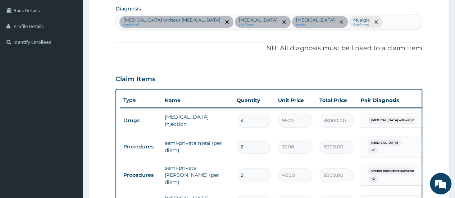
scroll to position [174, 0]
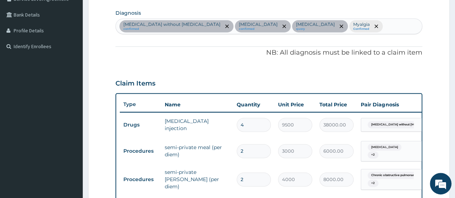
type input "2"
click at [168, 34] on div "Sepsis without septic shock confirmed Malaria, unspecified confirmed Chronic ob…" at bounding box center [269, 26] width 306 height 15
type input "urin"
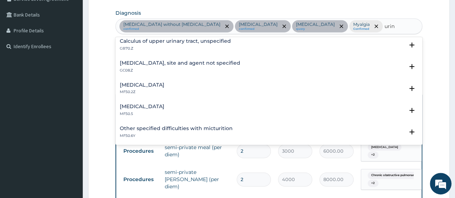
scroll to position [115, 0]
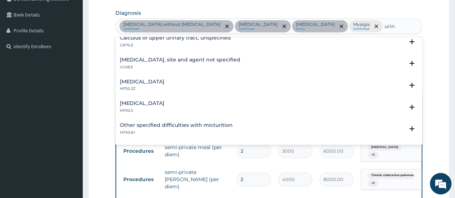
click at [135, 63] on h4 "Urinary tract infection, site and agent not specified" at bounding box center [180, 59] width 121 height 5
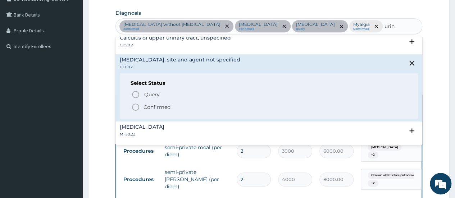
click at [135, 112] on div "Query Query covers suspected (?), Keep in view (kiv), Ruled out (r/o) Confirmed" at bounding box center [269, 101] width 277 height 22
click at [136, 112] on icon "status option filled" at bounding box center [135, 107] width 9 height 9
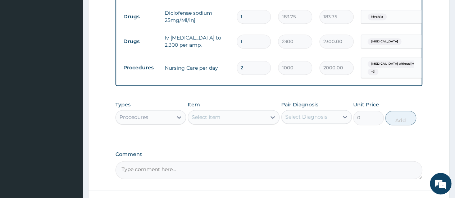
scroll to position [566, 0]
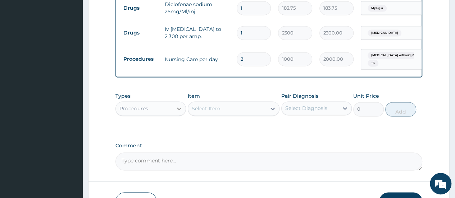
click at [178, 110] on icon at bounding box center [179, 109] width 4 height 3
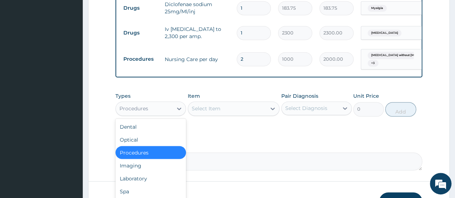
scroll to position [617, 0]
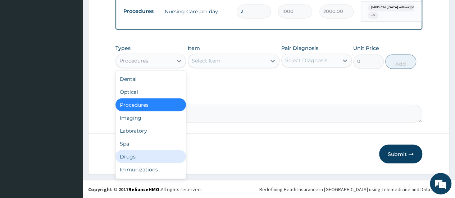
click at [122, 158] on div "Drugs" at bounding box center [150, 156] width 71 height 13
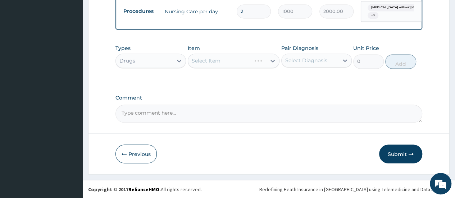
click at [205, 58] on div "Select Item" at bounding box center [234, 61] width 92 height 14
click at [214, 60] on div "Select Item" at bounding box center [206, 60] width 29 height 7
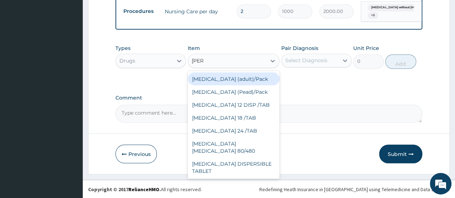
type input "coart"
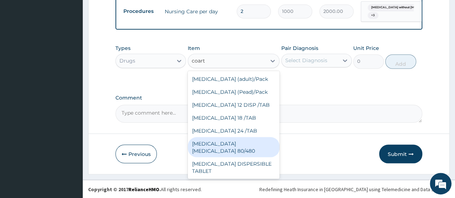
click at [240, 143] on div "COARTEM D TAB 80/480" at bounding box center [234, 147] width 92 height 20
type input "866.25"
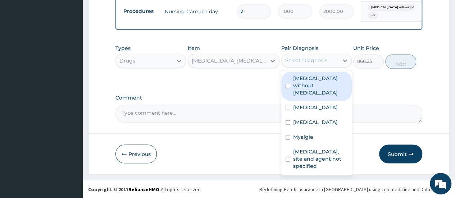
click at [323, 63] on div "Select Diagnosis" at bounding box center [306, 60] width 42 height 7
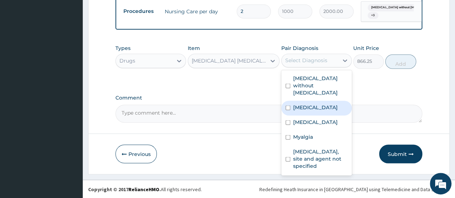
click at [316, 107] on label "Malaria, unspecified" at bounding box center [315, 107] width 45 height 7
checkbox input "true"
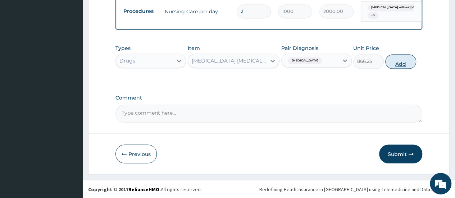
click at [399, 64] on button "Add" at bounding box center [400, 61] width 31 height 14
type input "0"
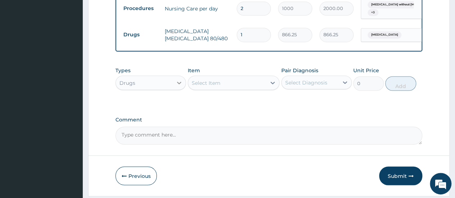
click at [179, 82] on div at bounding box center [179, 82] width 13 height 13
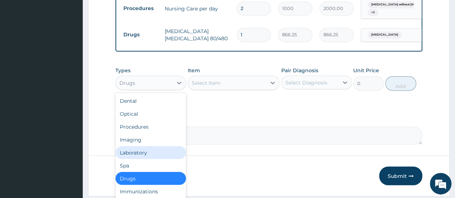
click at [142, 156] on div "Laboratory" at bounding box center [150, 152] width 71 height 13
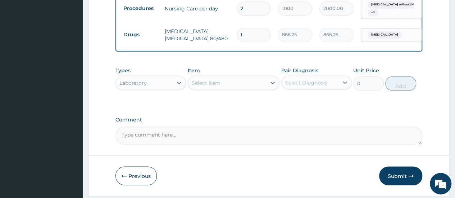
click at [204, 83] on div "Select Item" at bounding box center [206, 82] width 29 height 7
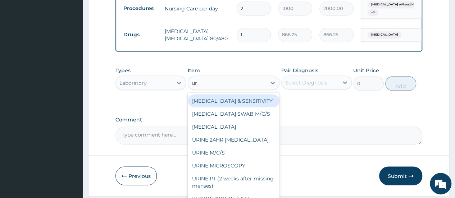
type input "uri"
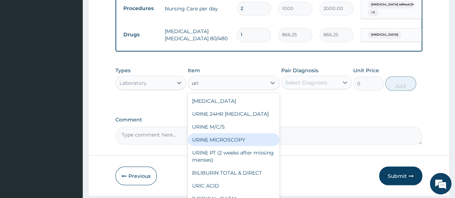
scroll to position [19, 0]
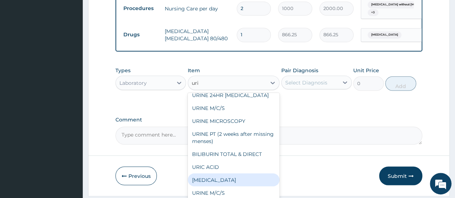
click at [219, 182] on div "URINALYSIS" at bounding box center [234, 179] width 92 height 13
type input "400"
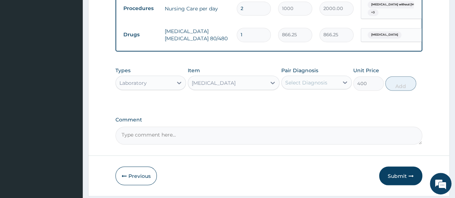
click at [309, 84] on div "Select Diagnosis" at bounding box center [306, 82] width 42 height 7
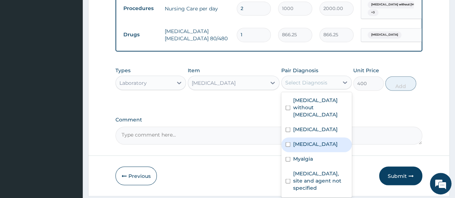
scroll to position [33, 0]
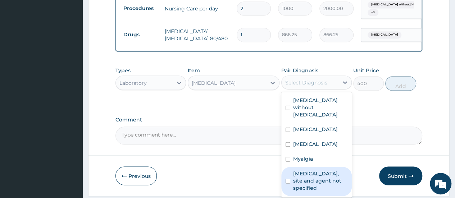
click at [304, 189] on label "Urinary tract infection, site and agent not specified" at bounding box center [320, 181] width 54 height 22
checkbox input "true"
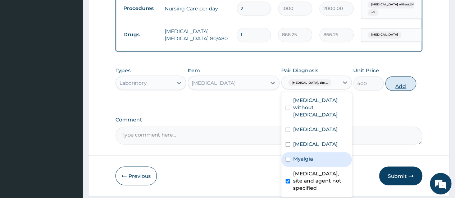
click at [405, 88] on button "Add" at bounding box center [400, 83] width 31 height 14
type input "0"
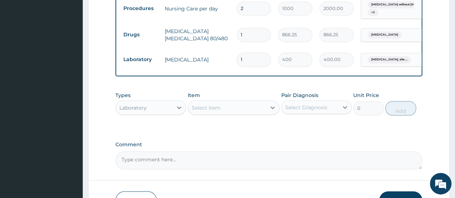
click at [212, 109] on div "Select Item" at bounding box center [206, 107] width 29 height 7
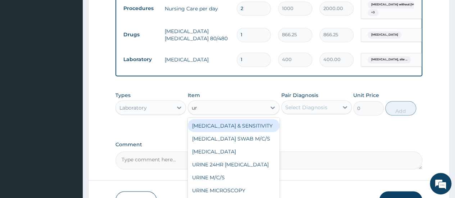
type input "uri"
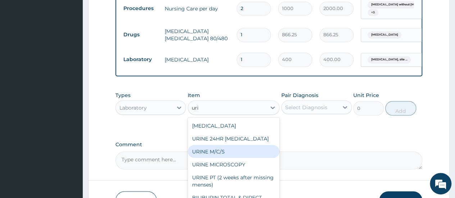
click at [214, 153] on div "URINE M/C/S" at bounding box center [234, 151] width 92 height 13
type input "640"
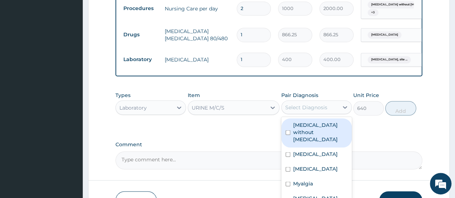
click at [335, 111] on div "Select Diagnosis" at bounding box center [310, 107] width 57 height 12
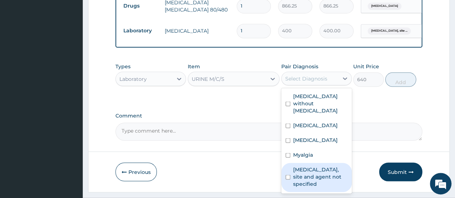
click at [322, 173] on label "Urinary tract infection, site and agent not specified" at bounding box center [320, 177] width 54 height 22
checkbox input "true"
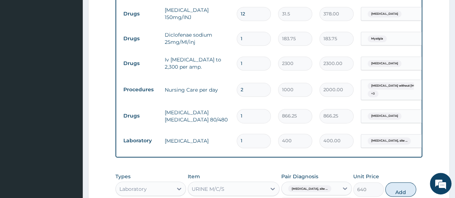
scroll to position [521, 0]
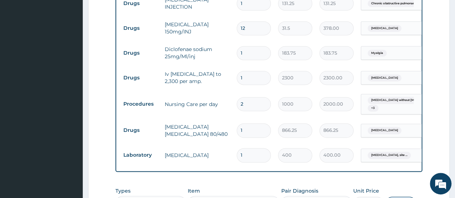
click at [245, 51] on input "1" at bounding box center [254, 53] width 34 height 14
type input "0.00"
type input "2"
type input "367.50"
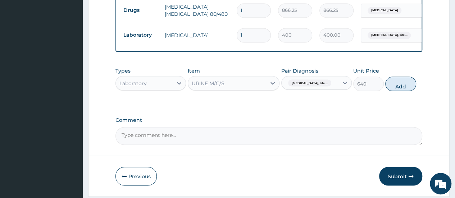
scroll to position [644, 0]
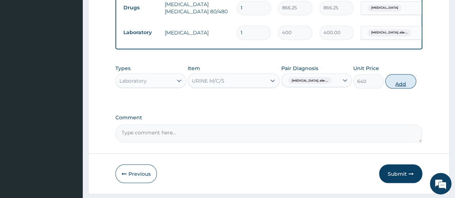
type input "2"
click at [401, 86] on button "Add" at bounding box center [400, 81] width 31 height 14
type input "0"
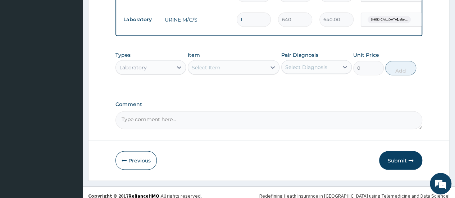
scroll to position [692, 0]
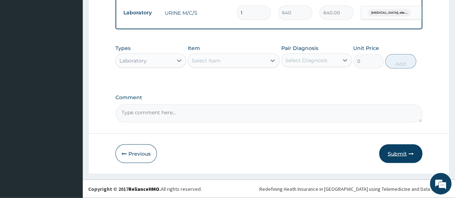
click at [401, 155] on button "Submit" at bounding box center [400, 154] width 43 height 19
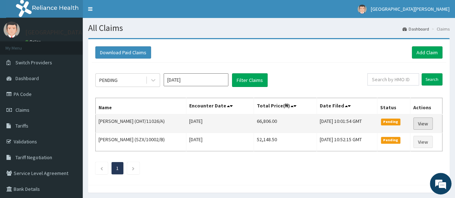
click at [427, 122] on link "View" at bounding box center [422, 124] width 19 height 12
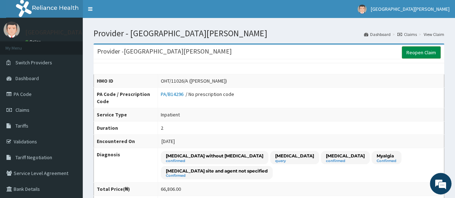
click at [415, 51] on link "Reopen Claim" at bounding box center [421, 52] width 39 height 12
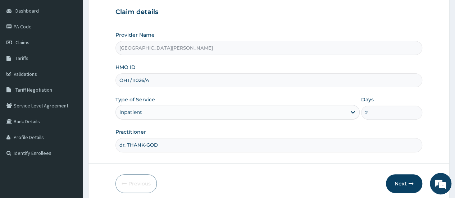
scroll to position [96, 0]
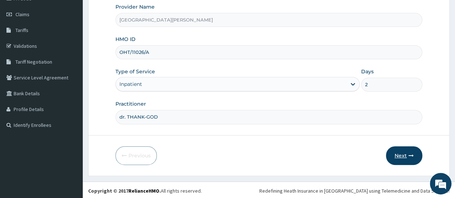
click at [402, 154] on button "Next" at bounding box center [404, 155] width 36 height 19
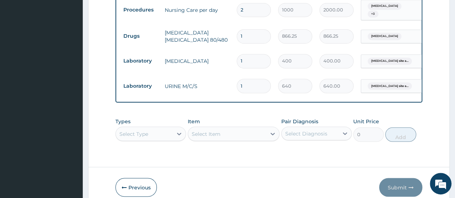
scroll to position [617, 0]
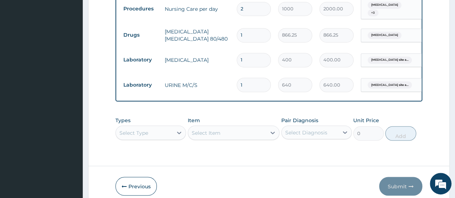
click at [162, 140] on div "Select Type" at bounding box center [150, 133] width 71 height 14
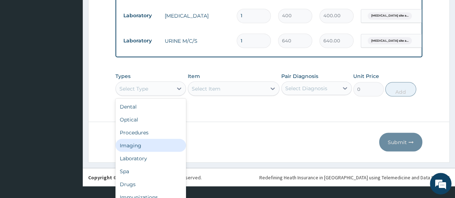
scroll to position [645, 0]
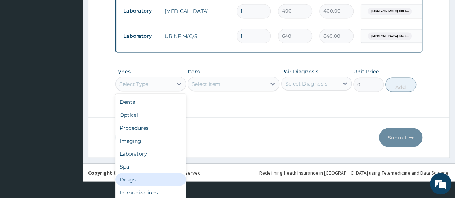
click at [133, 181] on div "Drugs" at bounding box center [150, 179] width 71 height 13
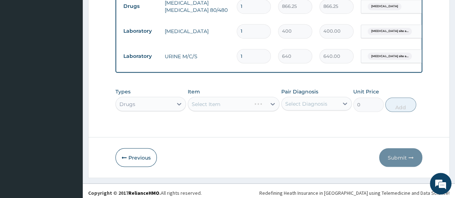
scroll to position [652, 0]
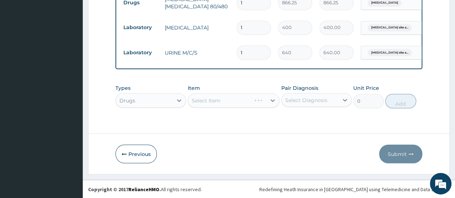
click at [220, 99] on div "Select Item" at bounding box center [234, 100] width 92 height 14
click at [230, 99] on div "Select Item" at bounding box center [227, 101] width 78 height 12
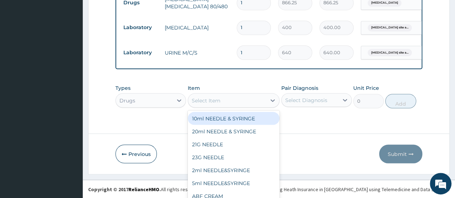
scroll to position [21, 0]
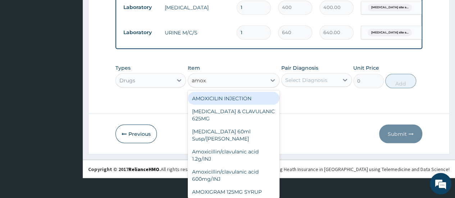
type input "amoxi"
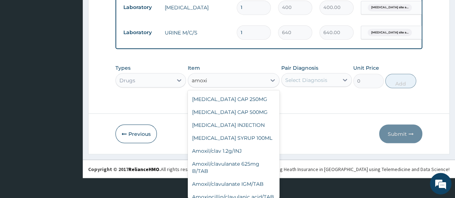
scroll to position [164, 0]
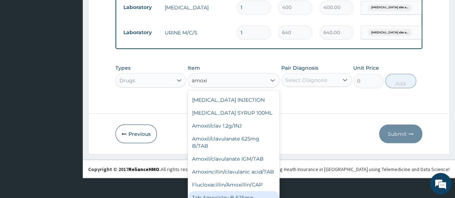
click at [246, 191] on div "Tab Amoxiclav B 625mg" at bounding box center [234, 197] width 92 height 13
type input "300"
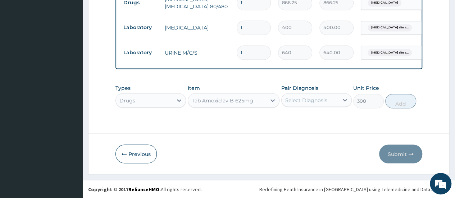
scroll to position [20, 0]
click at [309, 100] on div "Select Diagnosis" at bounding box center [316, 100] width 71 height 14
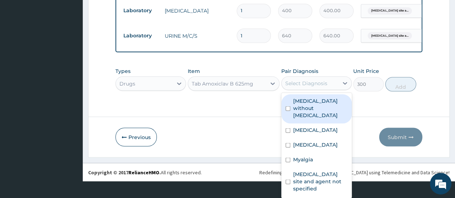
click at [308, 101] on label "Sepsis without septic shock" at bounding box center [320, 108] width 54 height 22
checkbox input "true"
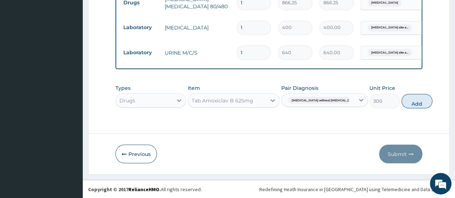
scroll to position [0, 0]
click at [393, 83] on div "Types Drugs Item Tab Amoxiclav B 625mg Pair Diagnosis Sepsis without septic sho…" at bounding box center [268, 96] width 307 height 31
click at [248, 47] on input "1" at bounding box center [254, 52] width 34 height 14
type input "14"
type input "8960.00"
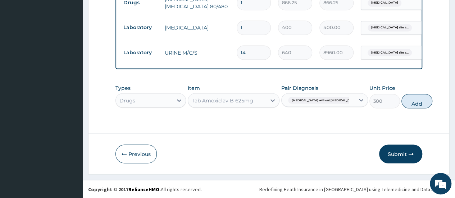
type input "1"
type input "640.00"
click at [401, 102] on button "Add" at bounding box center [416, 101] width 31 height 14
type input "0"
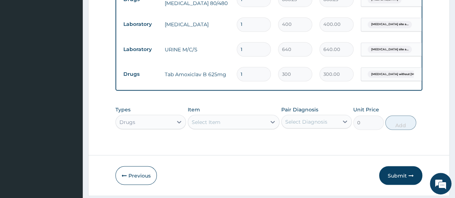
type input "14"
type input "4200.00"
type input "14"
click at [208, 124] on div "Select Item" at bounding box center [234, 122] width 92 height 14
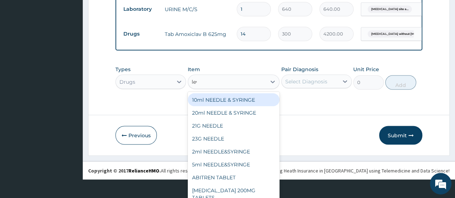
scroll to position [1, 0]
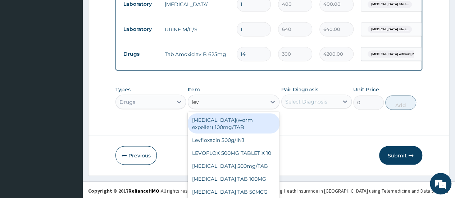
type input "levo"
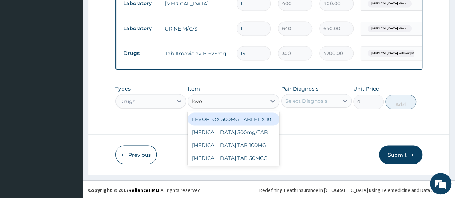
scroll to position [0, 0]
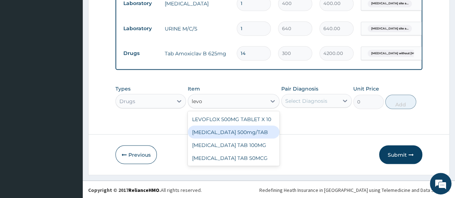
click at [219, 136] on div "LEVOFLOXACIN 500mg/TAB" at bounding box center [234, 132] width 92 height 13
type input "84"
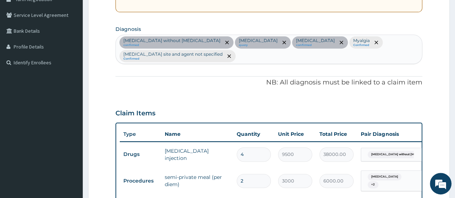
scroll to position [151, 0]
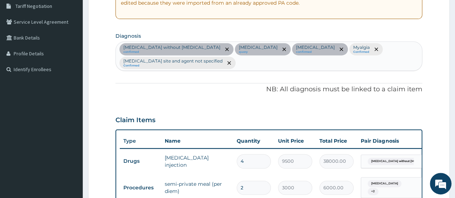
click at [299, 64] on div "Sepsis without septic shock confirmed Chronic obstructive pulmonary disease uns…" at bounding box center [269, 56] width 306 height 29
type input "uRTI"
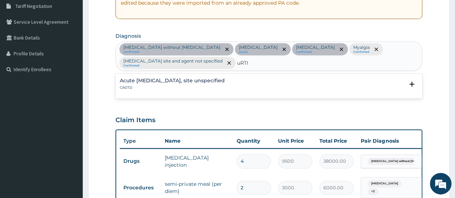
click at [176, 78] on h4 "Acute upper respiratory infection, site unspecified" at bounding box center [172, 80] width 105 height 5
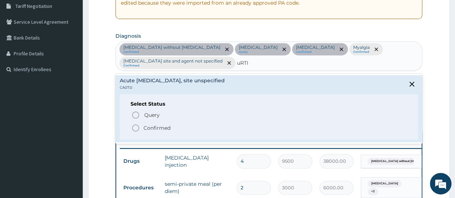
click at [154, 127] on p "Confirmed" at bounding box center [157, 127] width 27 height 7
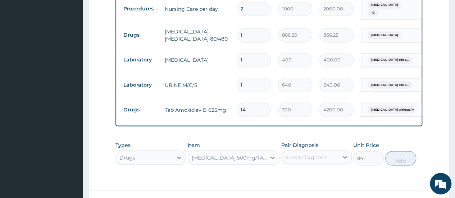
scroll to position [619, 0]
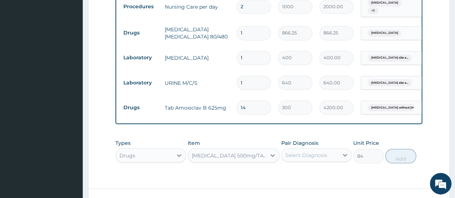
click at [217, 157] on div "LEVOFLOXACIN 500mg/TAB" at bounding box center [234, 155] width 92 height 14
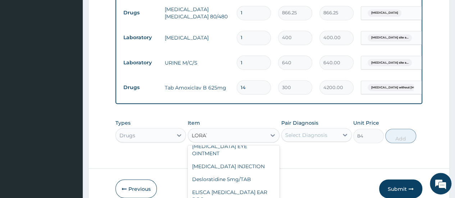
scroll to position [640, 0]
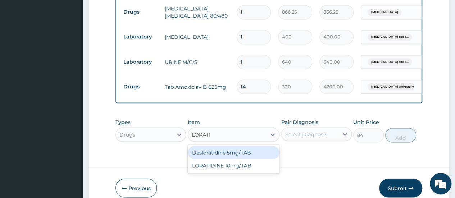
type input "LORATID"
click at [220, 154] on div "Desloratidine 5mg/TAB" at bounding box center [234, 152] width 92 height 13
type input "23.62"
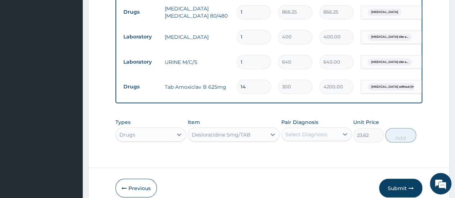
click at [311, 138] on div "Select Diagnosis" at bounding box center [316, 134] width 71 height 14
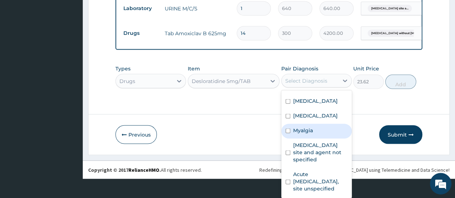
scroll to position [70, 0]
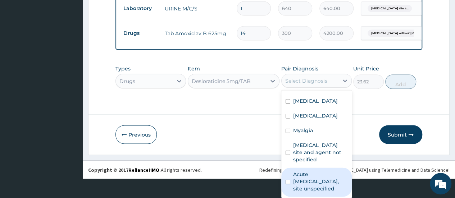
click at [314, 178] on label "Acute upper respiratory infection, site unspecified" at bounding box center [320, 182] width 54 height 22
checkbox input "true"
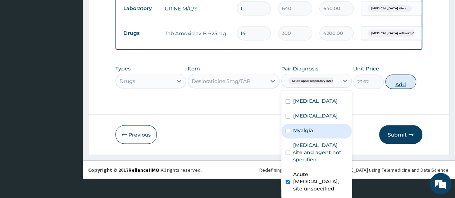
scroll to position [0, 0]
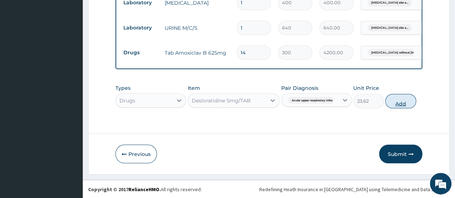
click at [403, 106] on button "Add" at bounding box center [400, 101] width 31 height 14
type input "0"
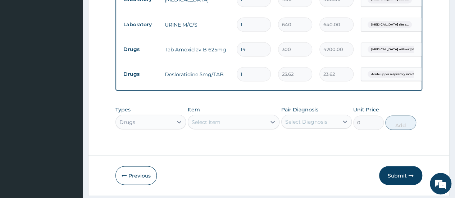
type input "0.00"
type input "1"
type input "23.62"
type input "10"
type input "236.20"
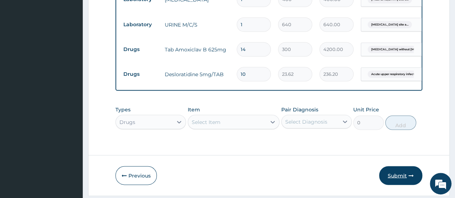
type input "10"
click at [400, 178] on button "Submit" at bounding box center [400, 175] width 43 height 19
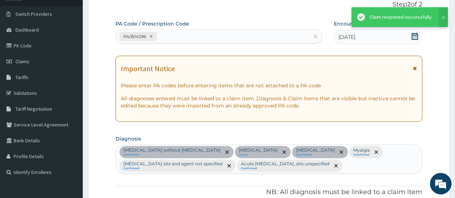
scroll to position [677, 0]
